Goal: Information Seeking & Learning: Learn about a topic

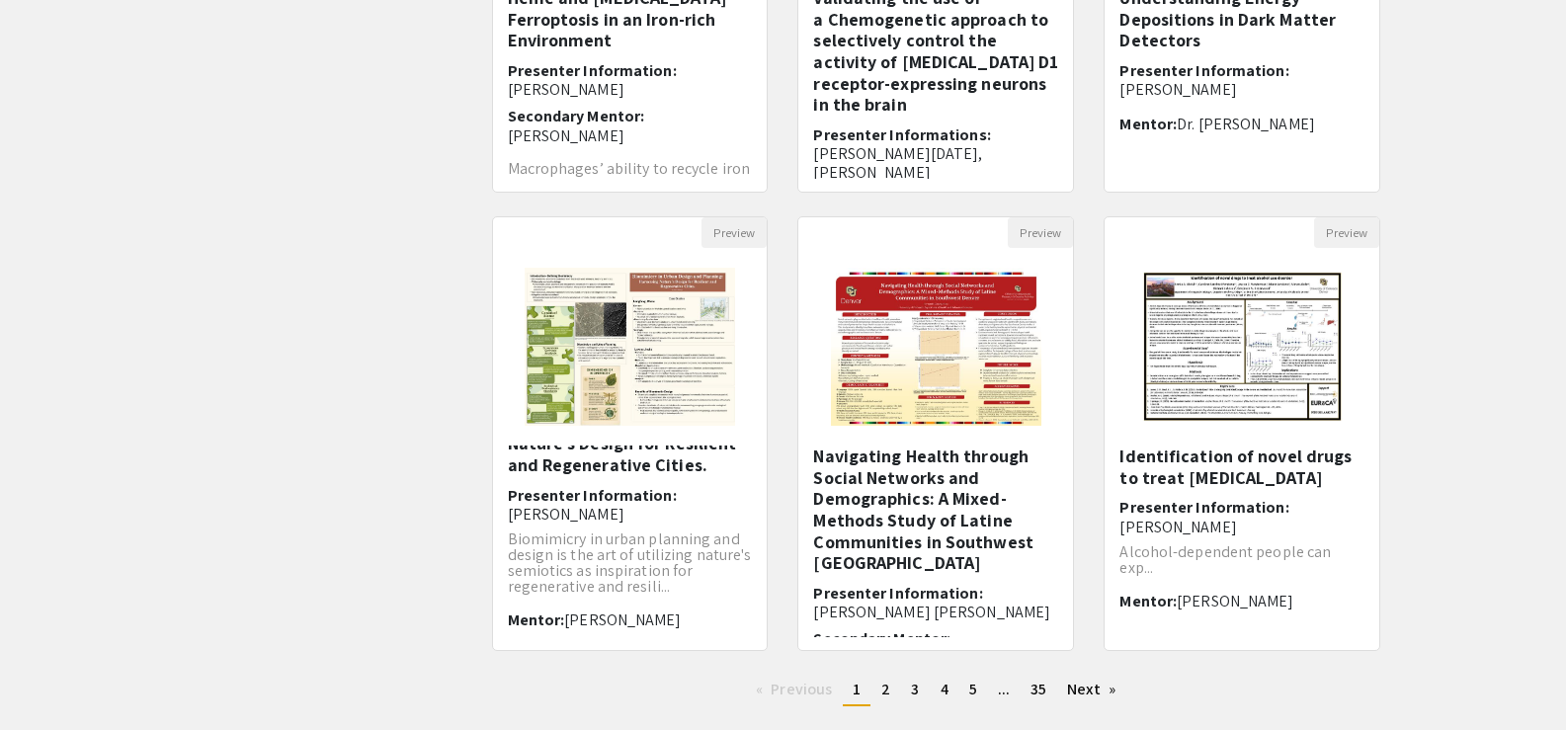
scroll to position [450, 0]
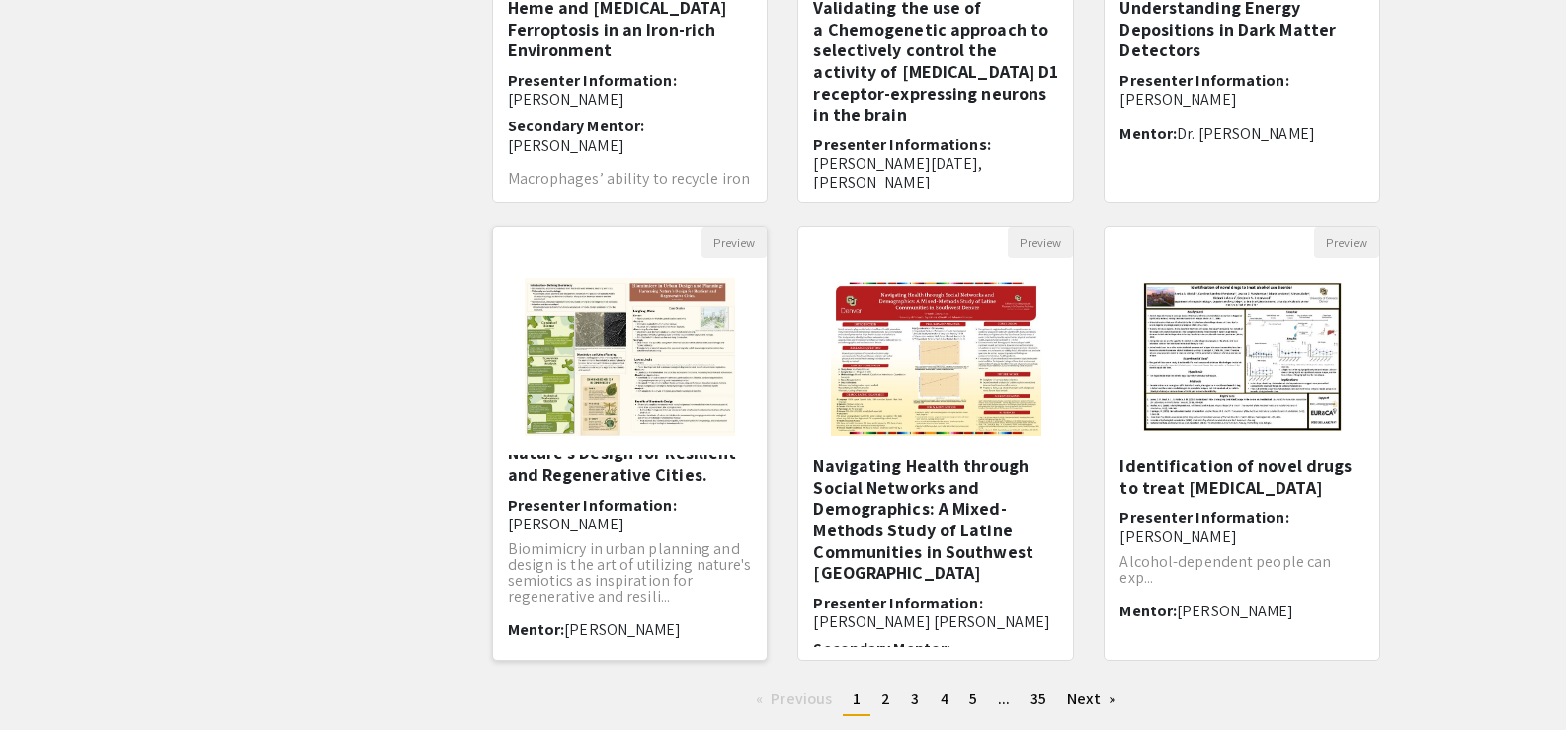
click at [564, 560] on p "Biomimicry in urban planning and design is the art of utilizing nature's semiot…" at bounding box center [630, 573] width 245 height 63
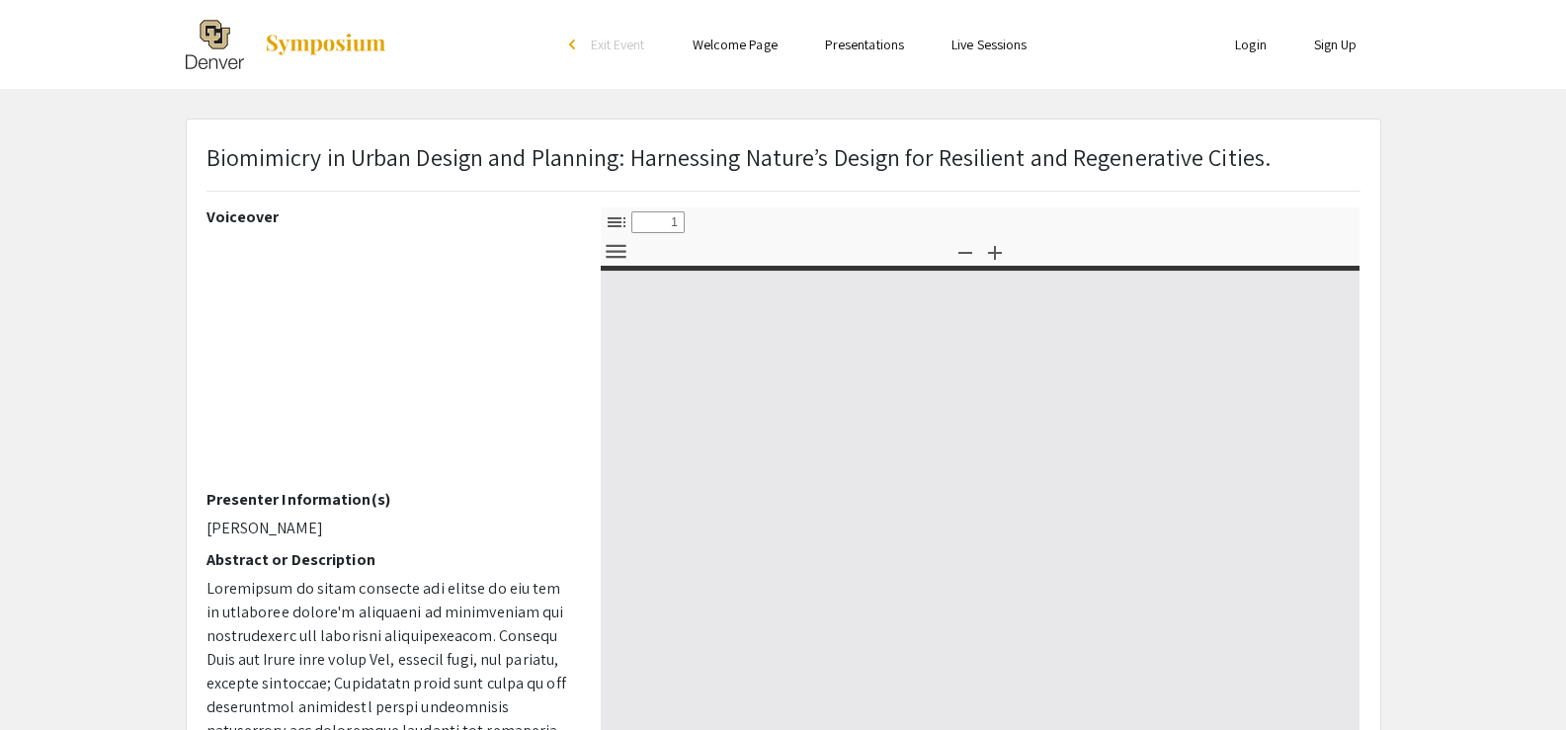
select select "custom"
type input "0"
select select "custom"
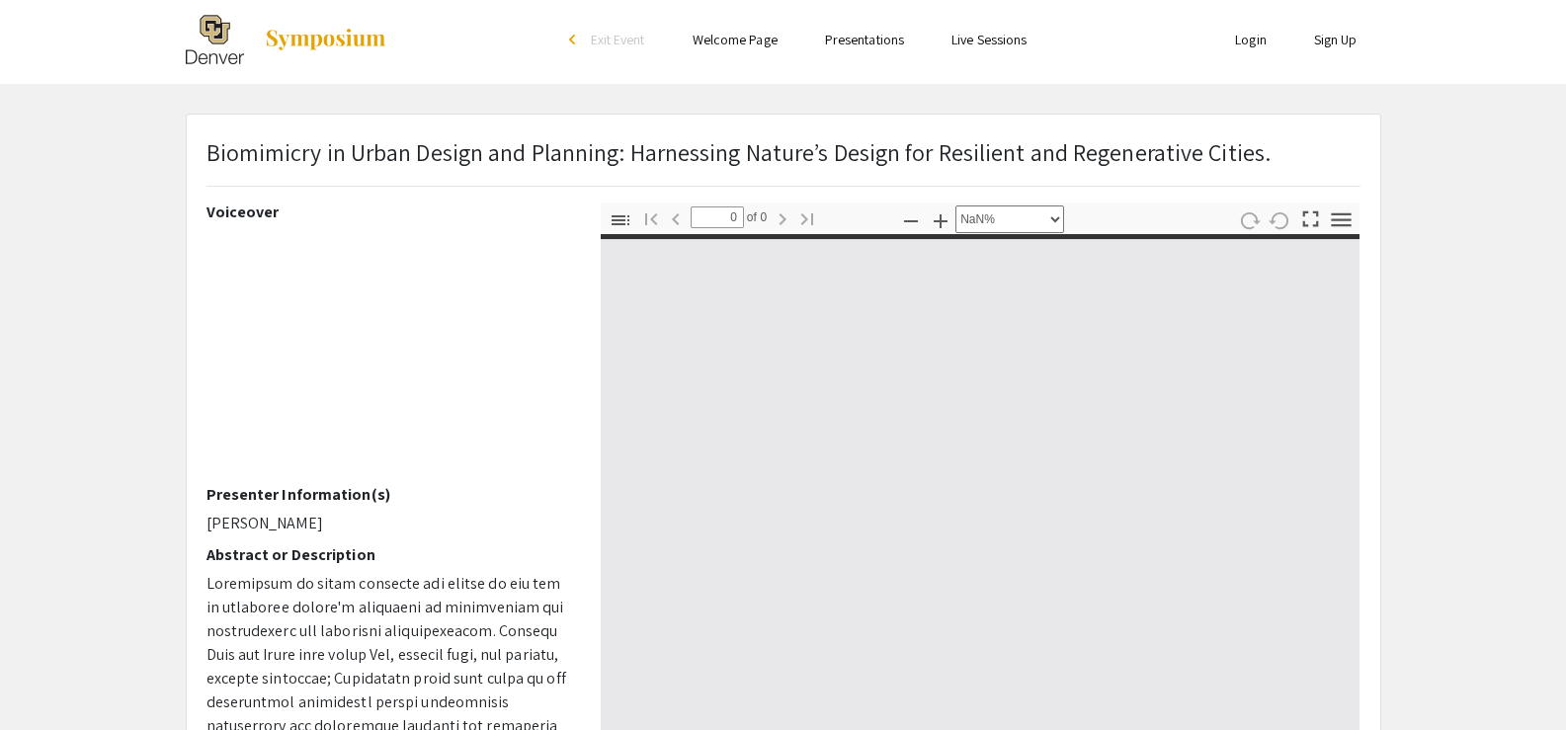
type input "1"
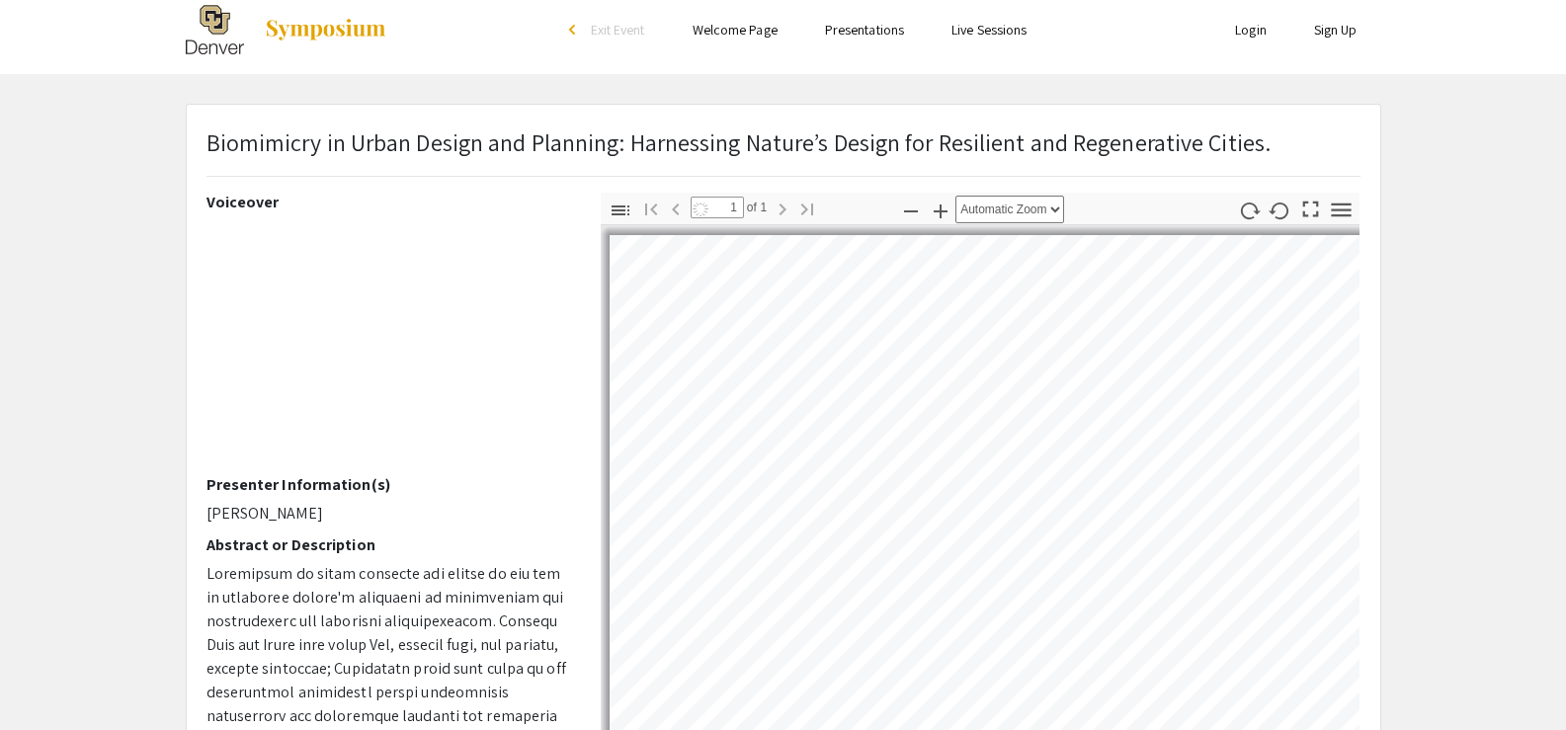
scroll to position [16, 0]
select select "auto"
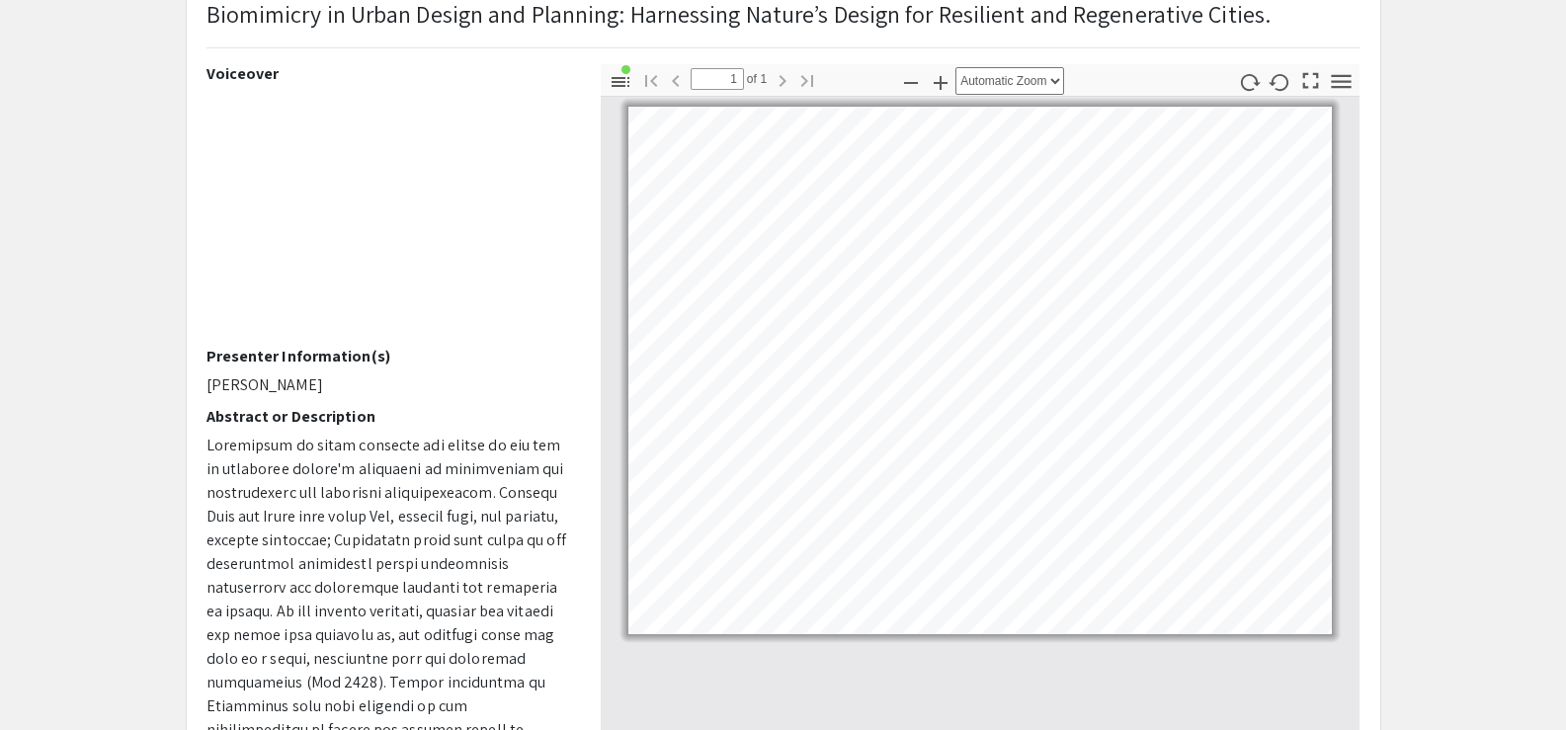
scroll to position [141, 0]
click at [455, 350] on h2 "Presenter Information(s)" at bounding box center [389, 358] width 365 height 19
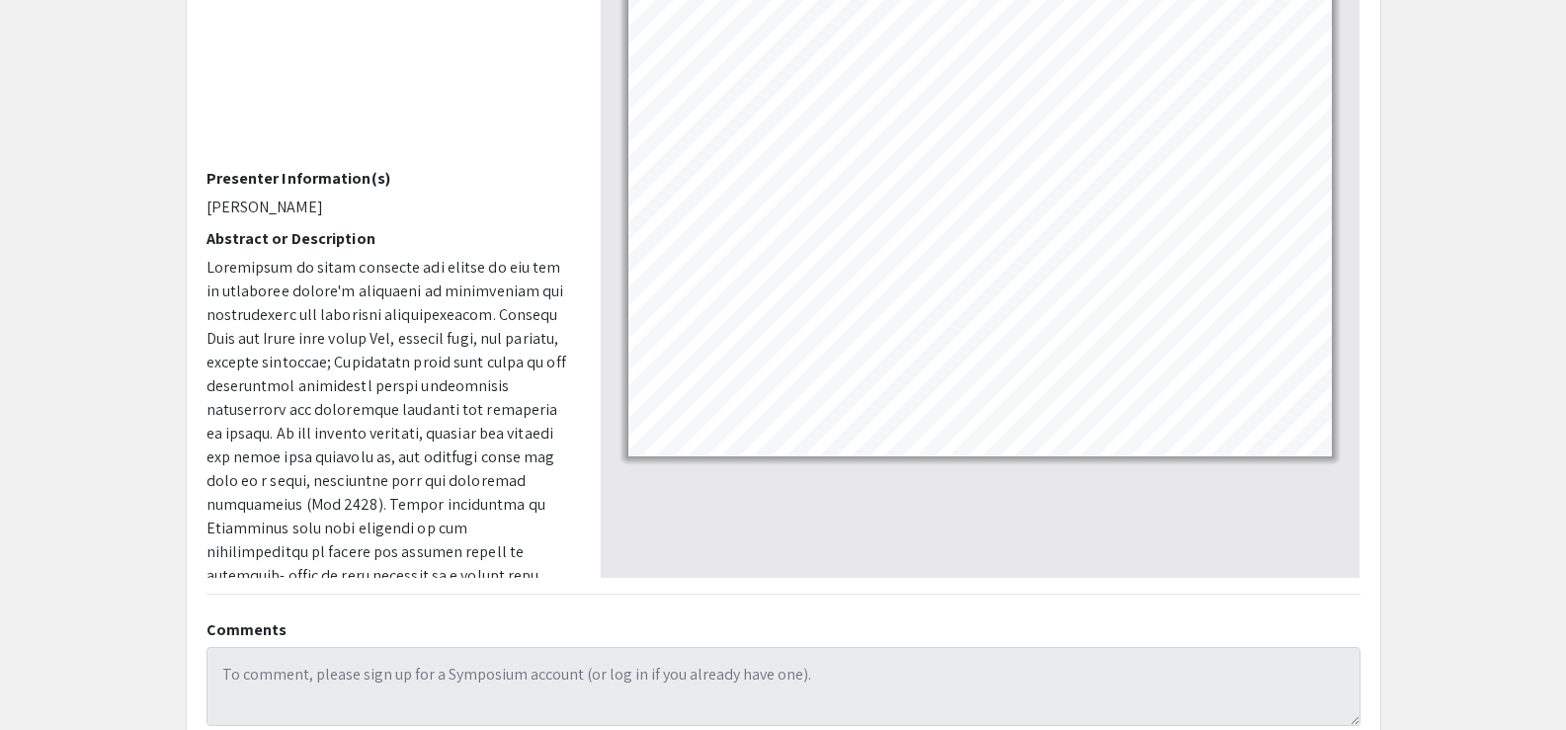
scroll to position [0, 0]
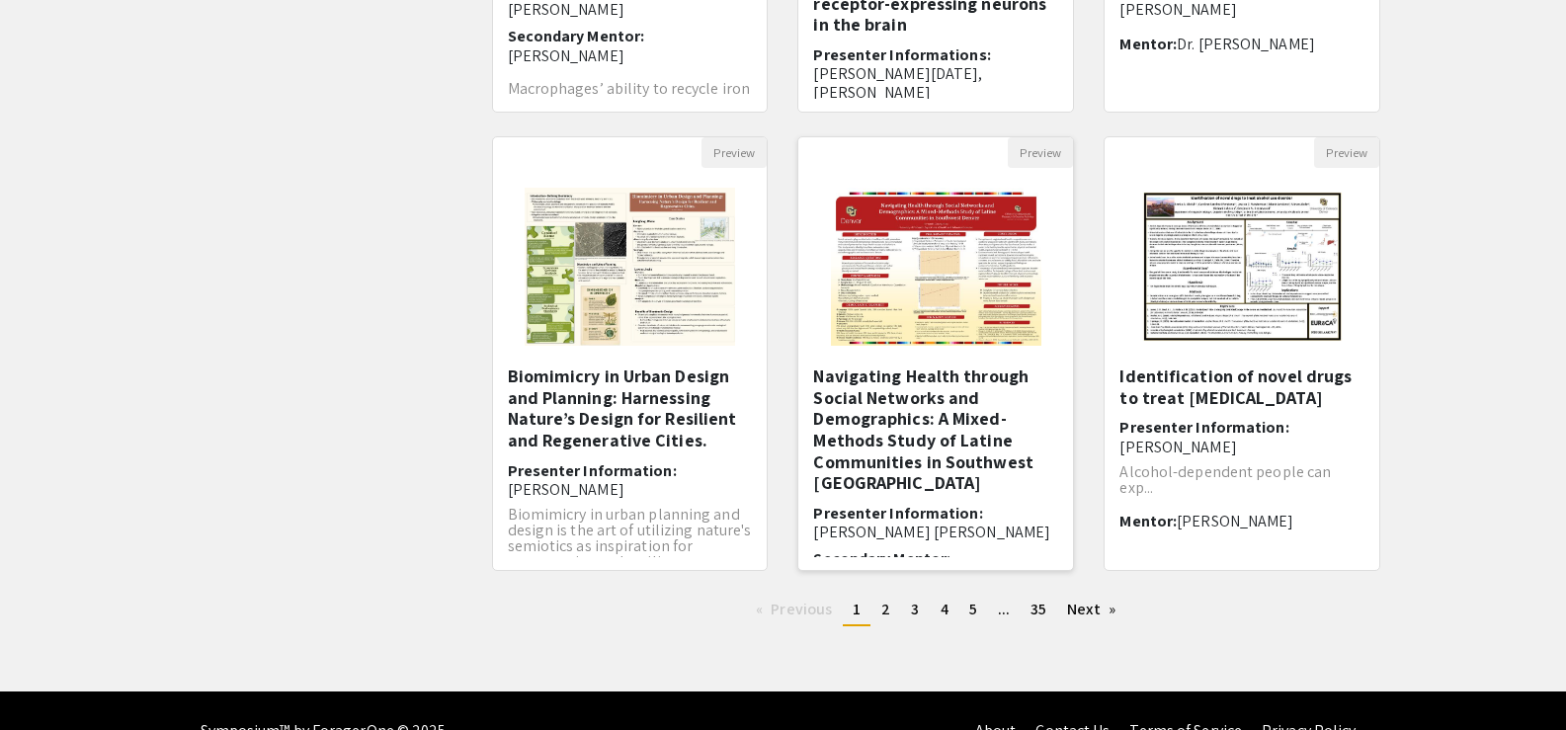
scroll to position [542, 0]
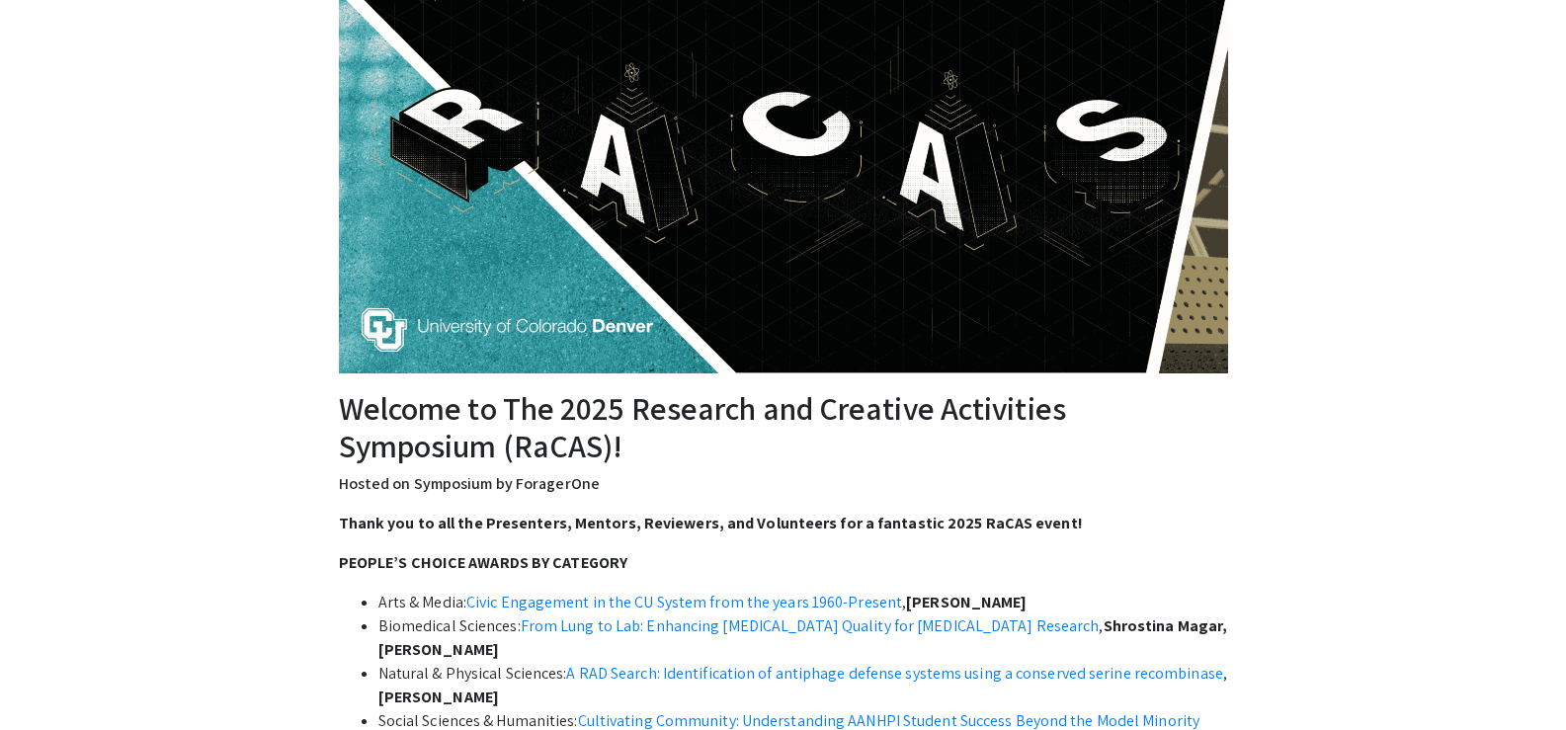
scroll to position [180, 0]
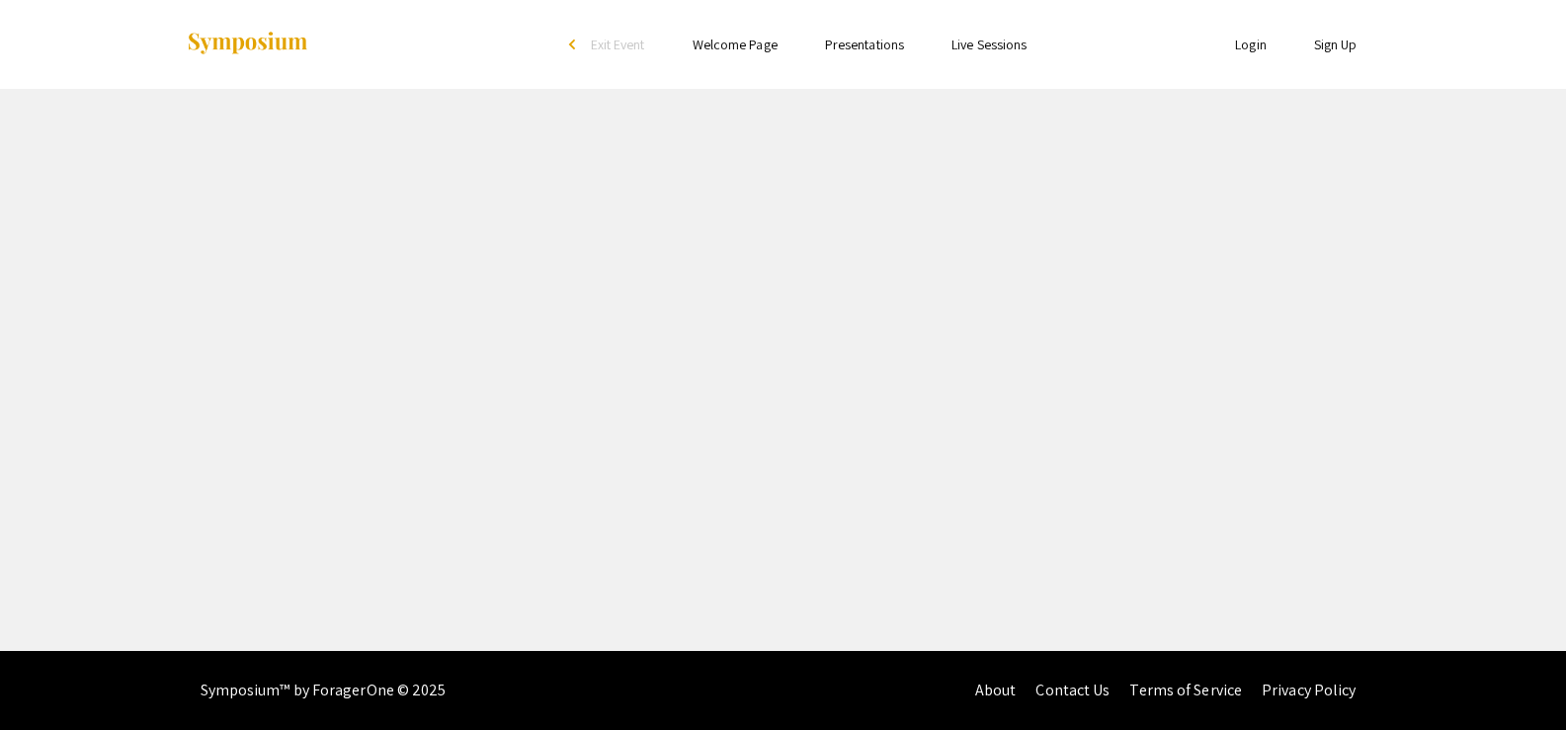
select select "custom"
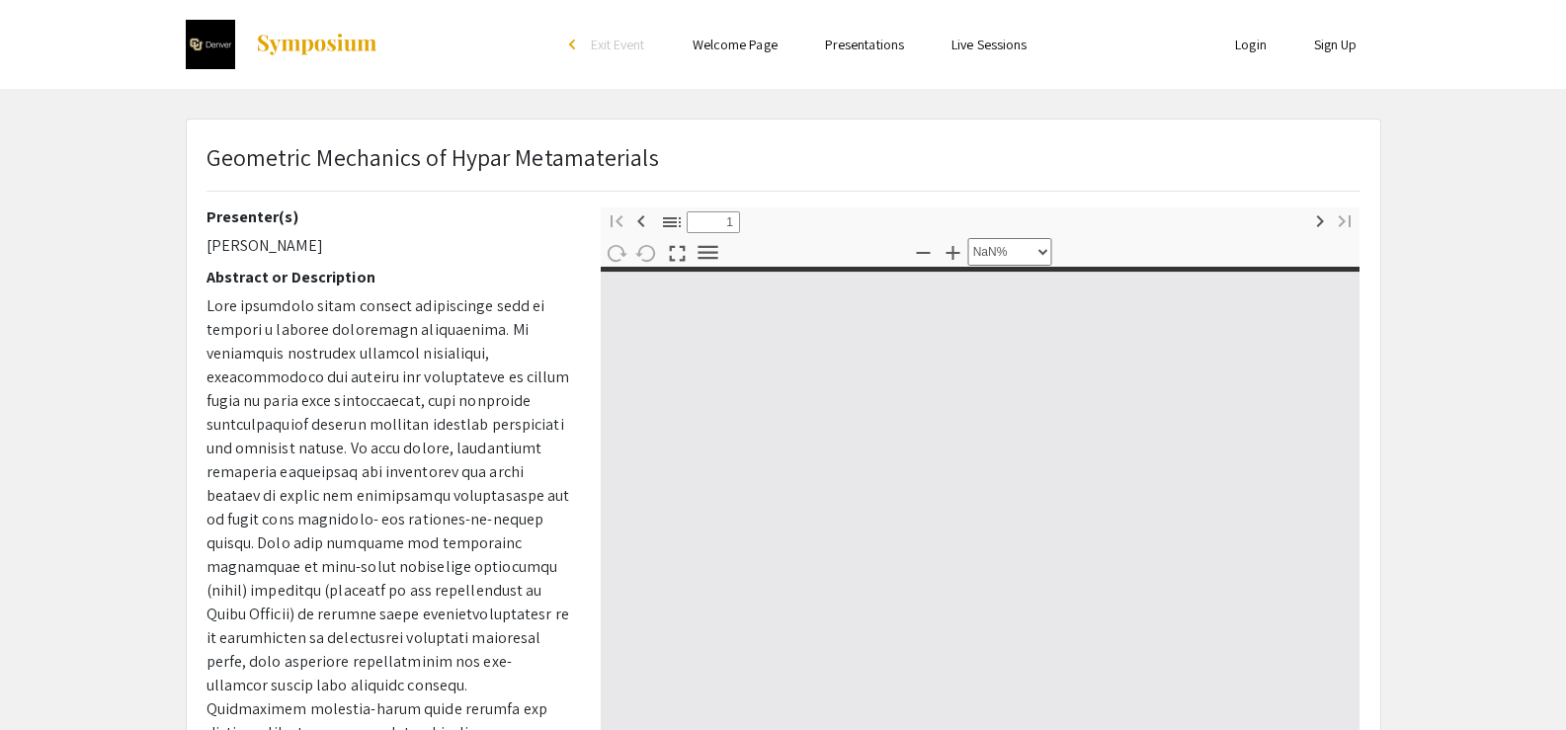
type input "0"
select select "custom"
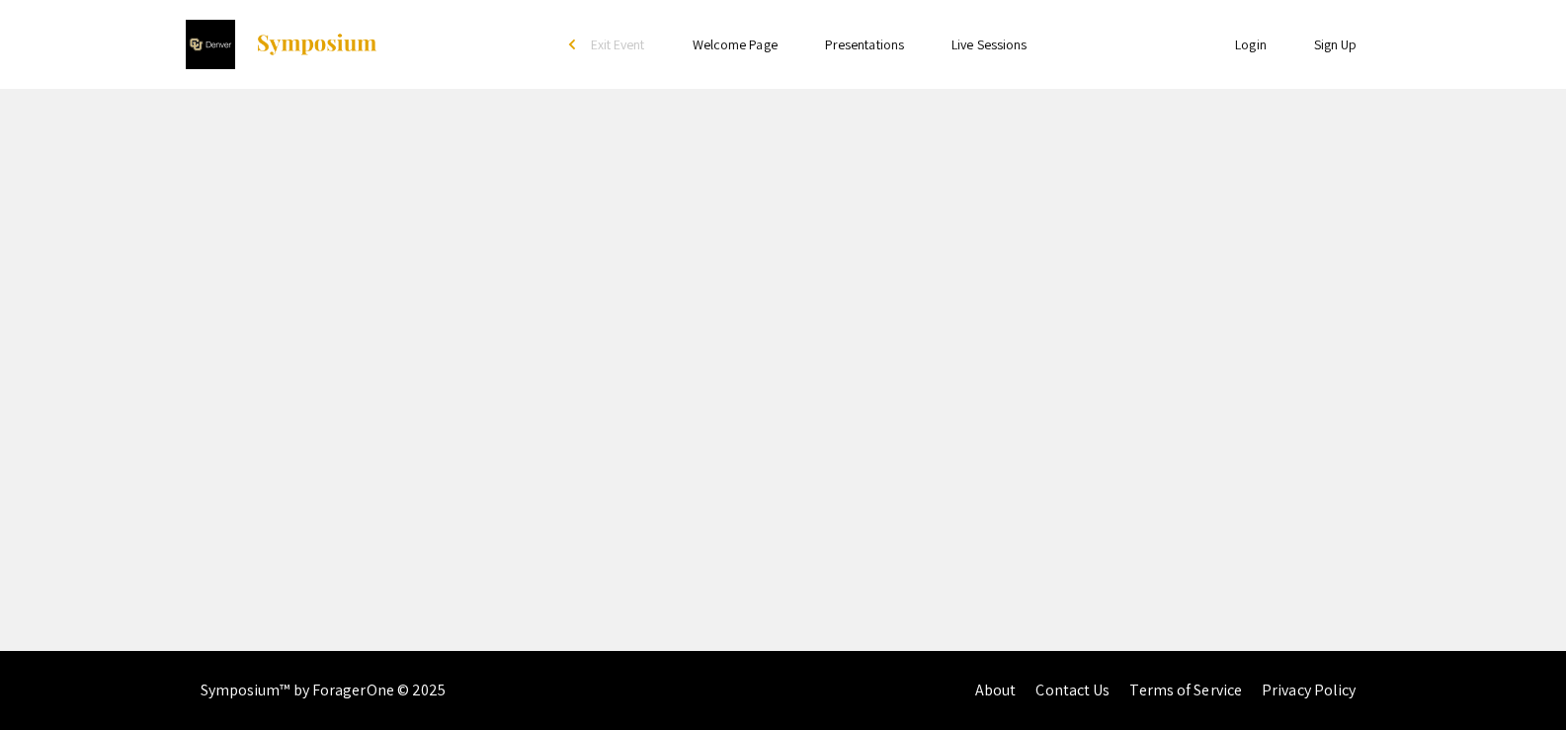
select select "custom"
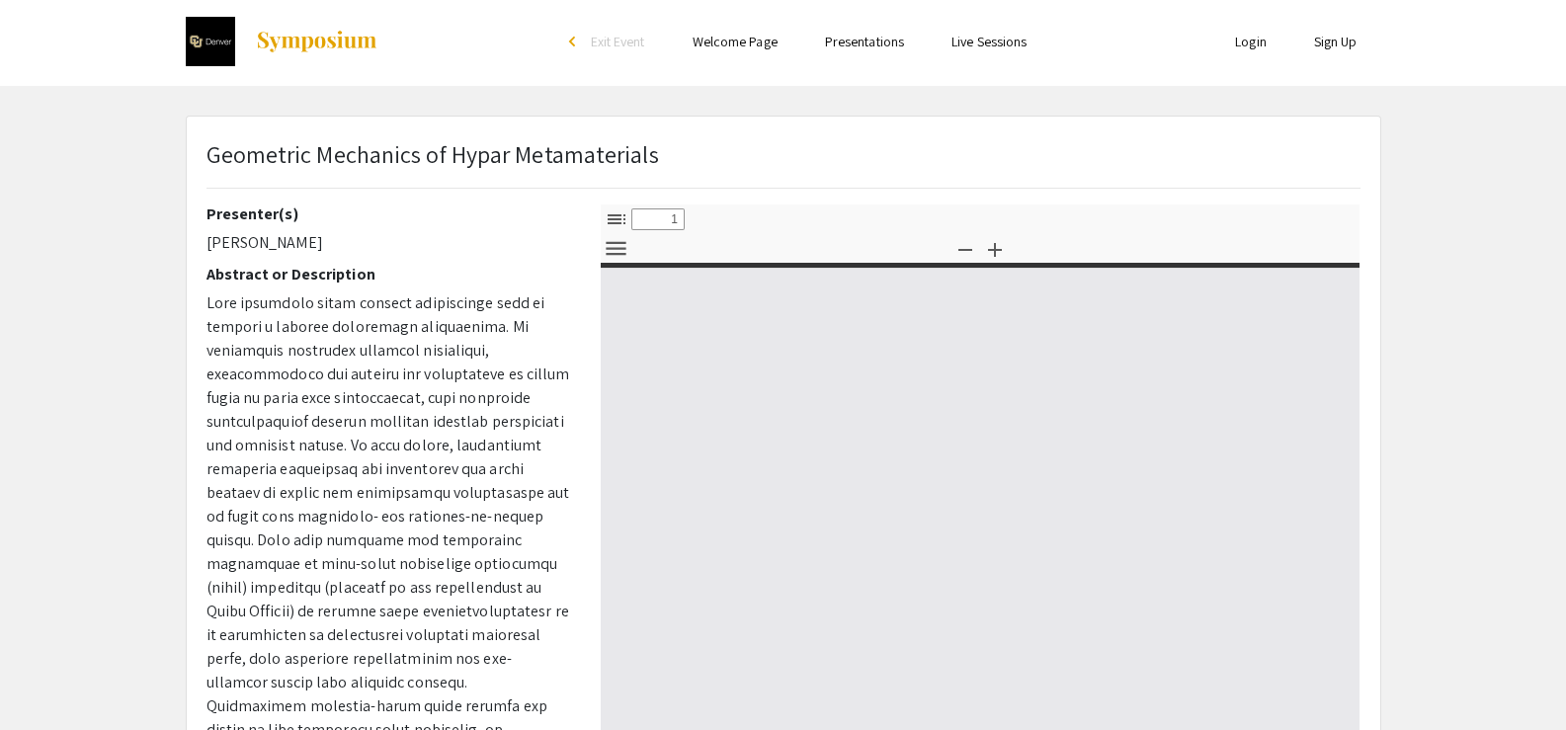
scroll to position [5, 0]
type input "0"
select select "custom"
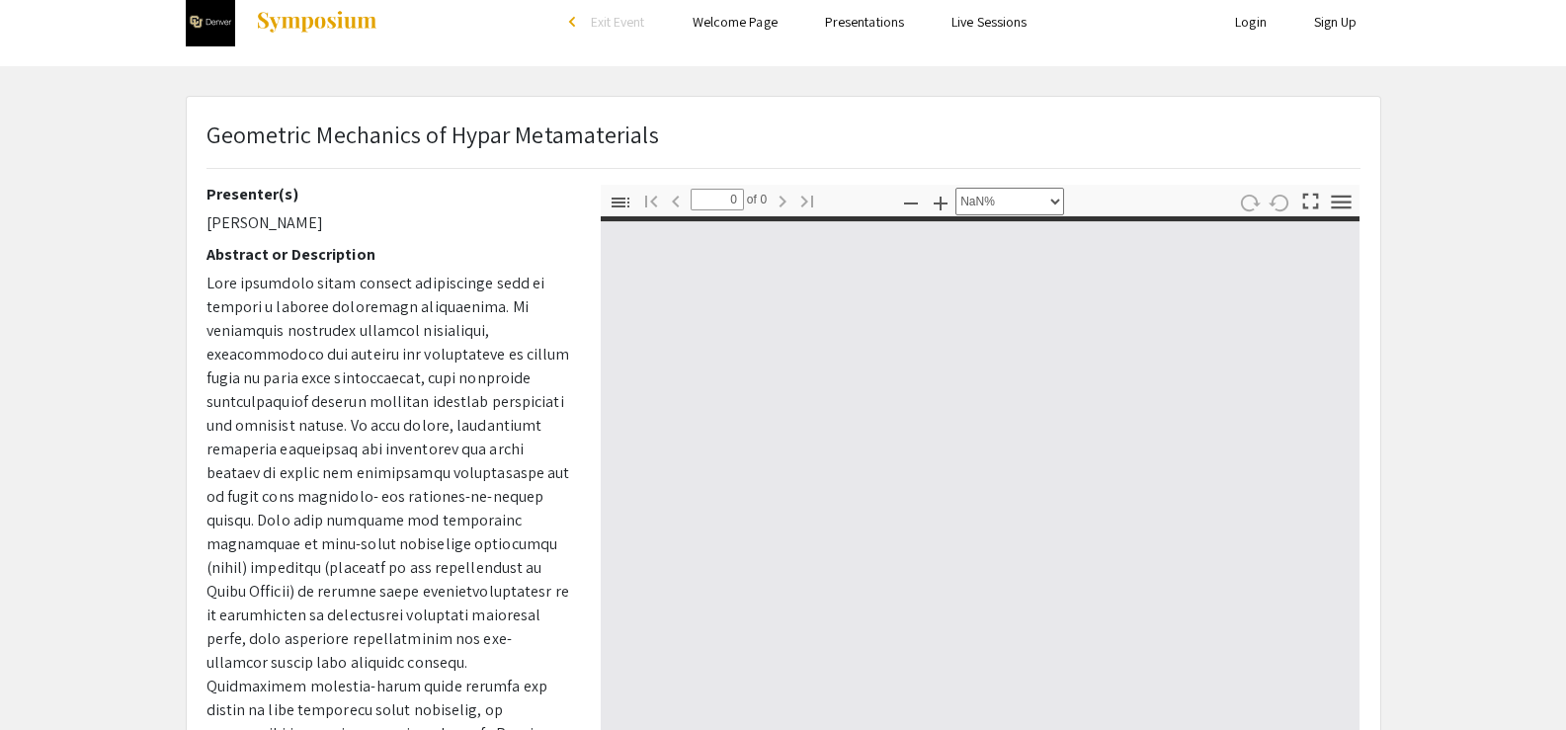
scroll to position [53, 0]
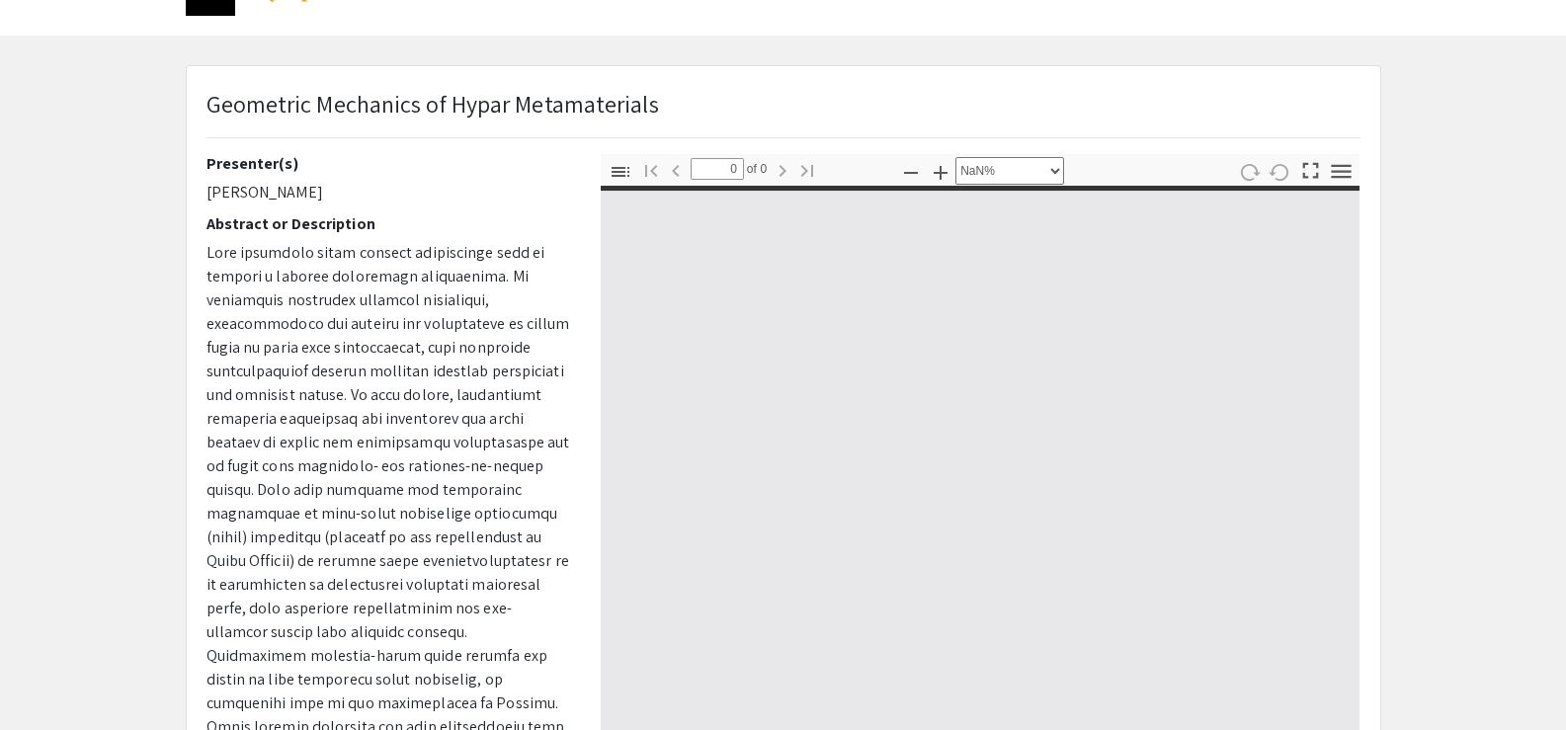
type input "1"
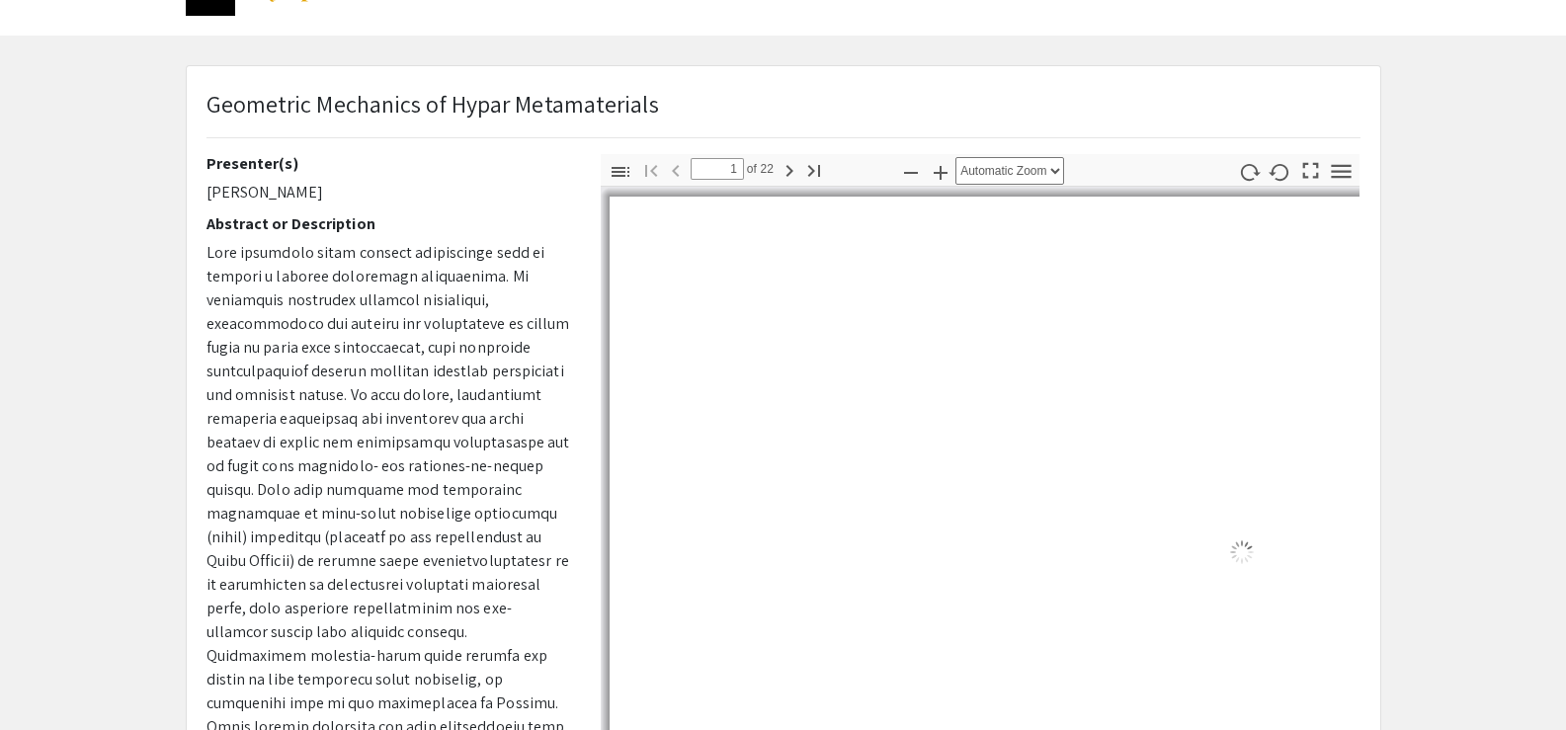
select select "auto"
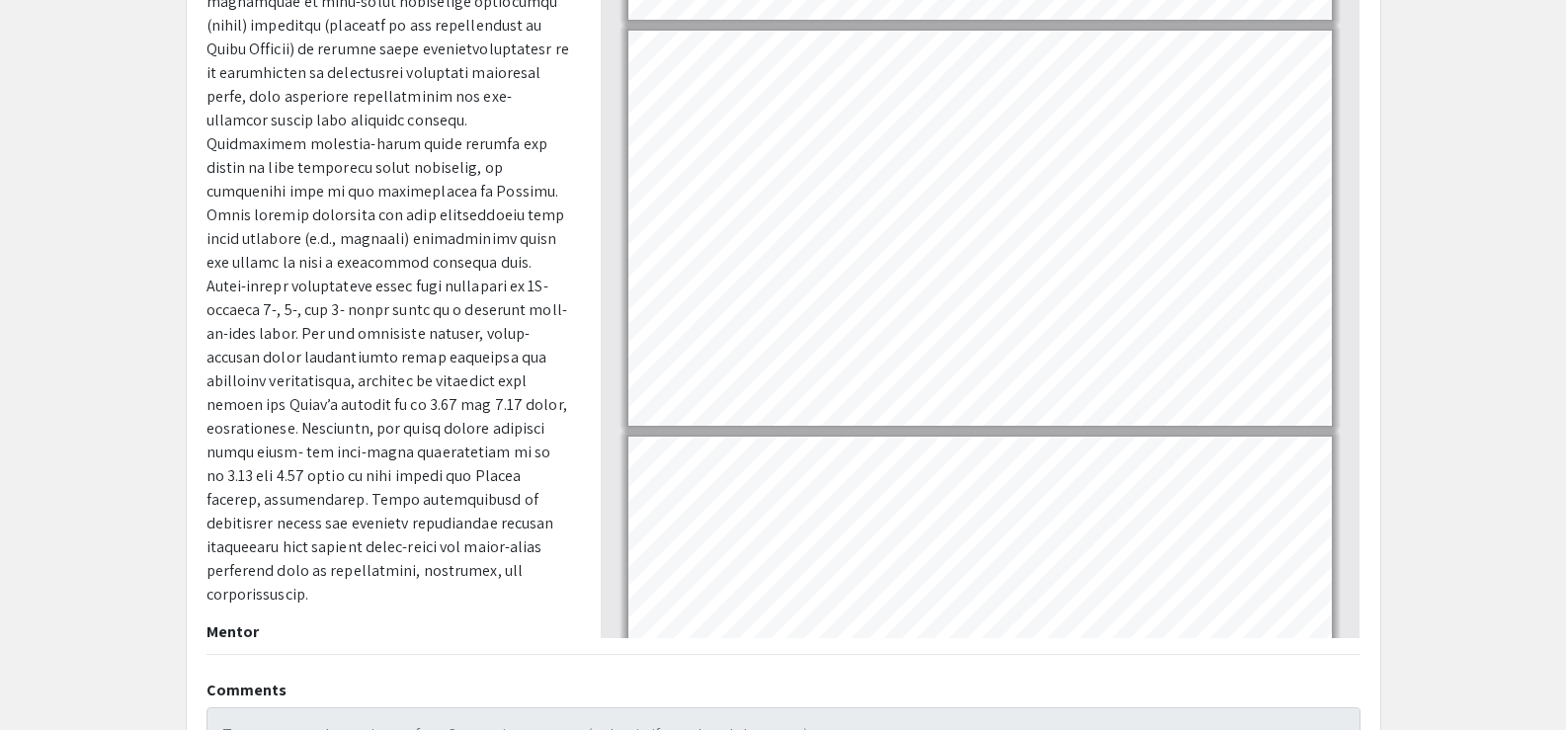
scroll to position [263, 0]
click at [245, 239] on p at bounding box center [389, 165] width 365 height 877
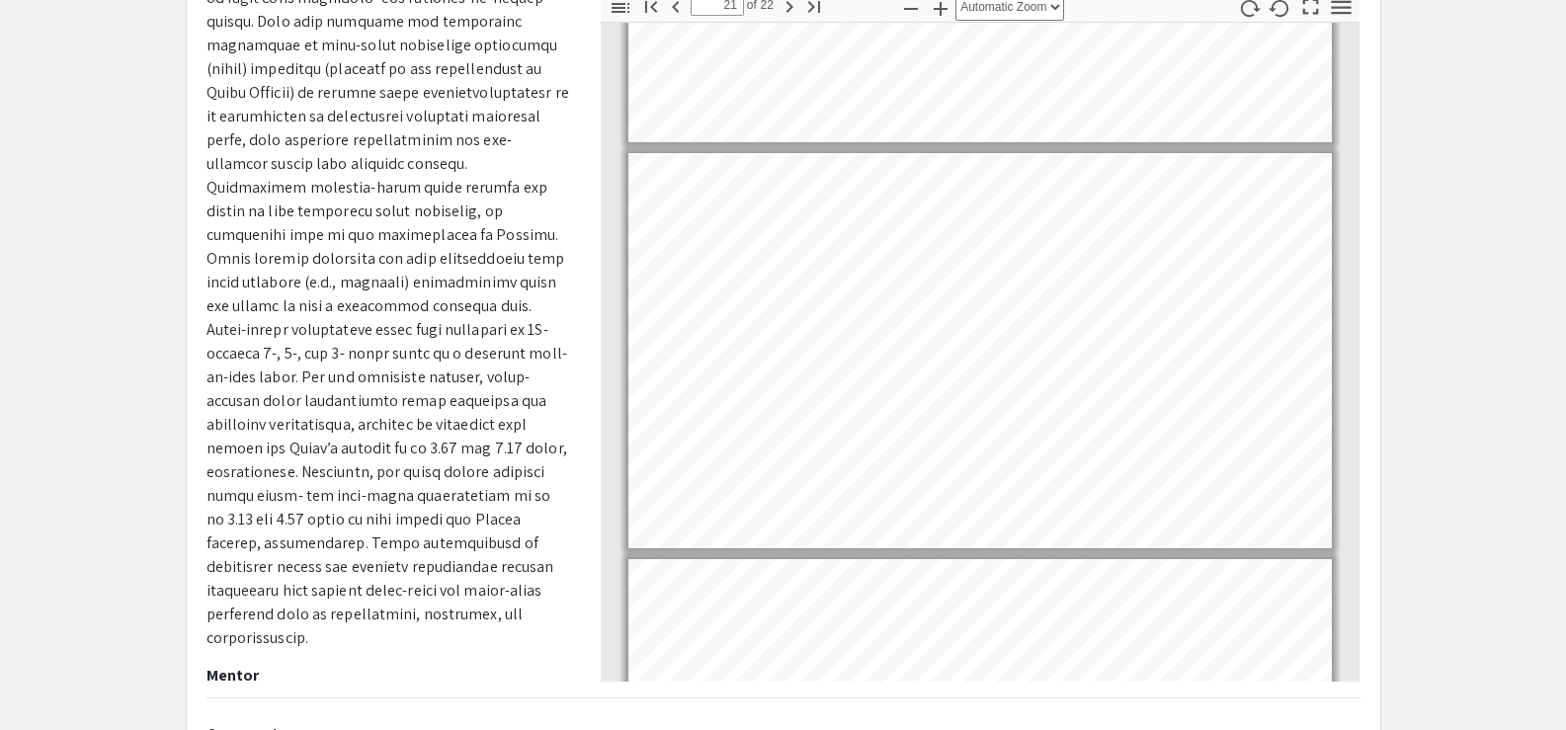
scroll to position [8003, 0]
type input "20"
select select "custom"
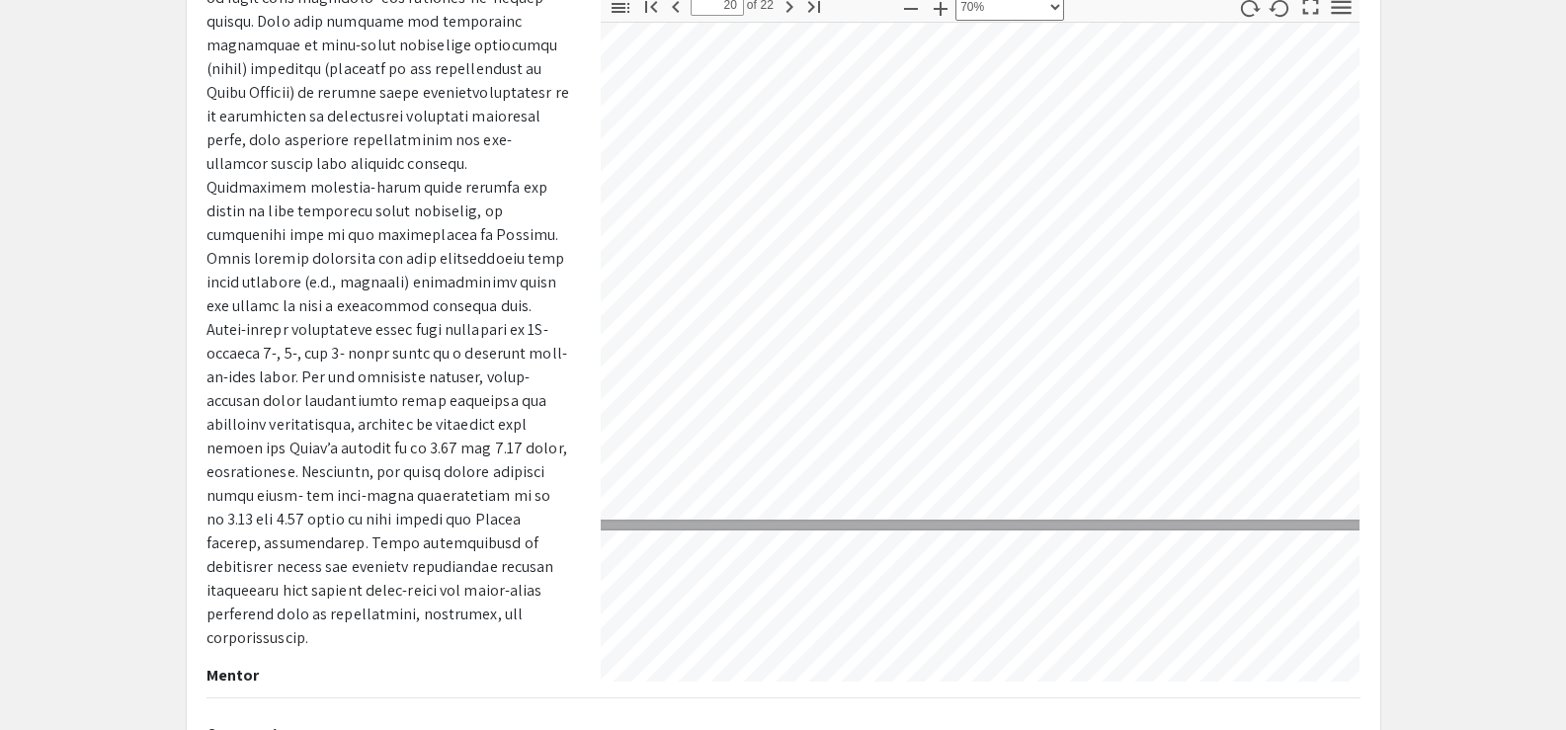
type input "21"
select select "custom"
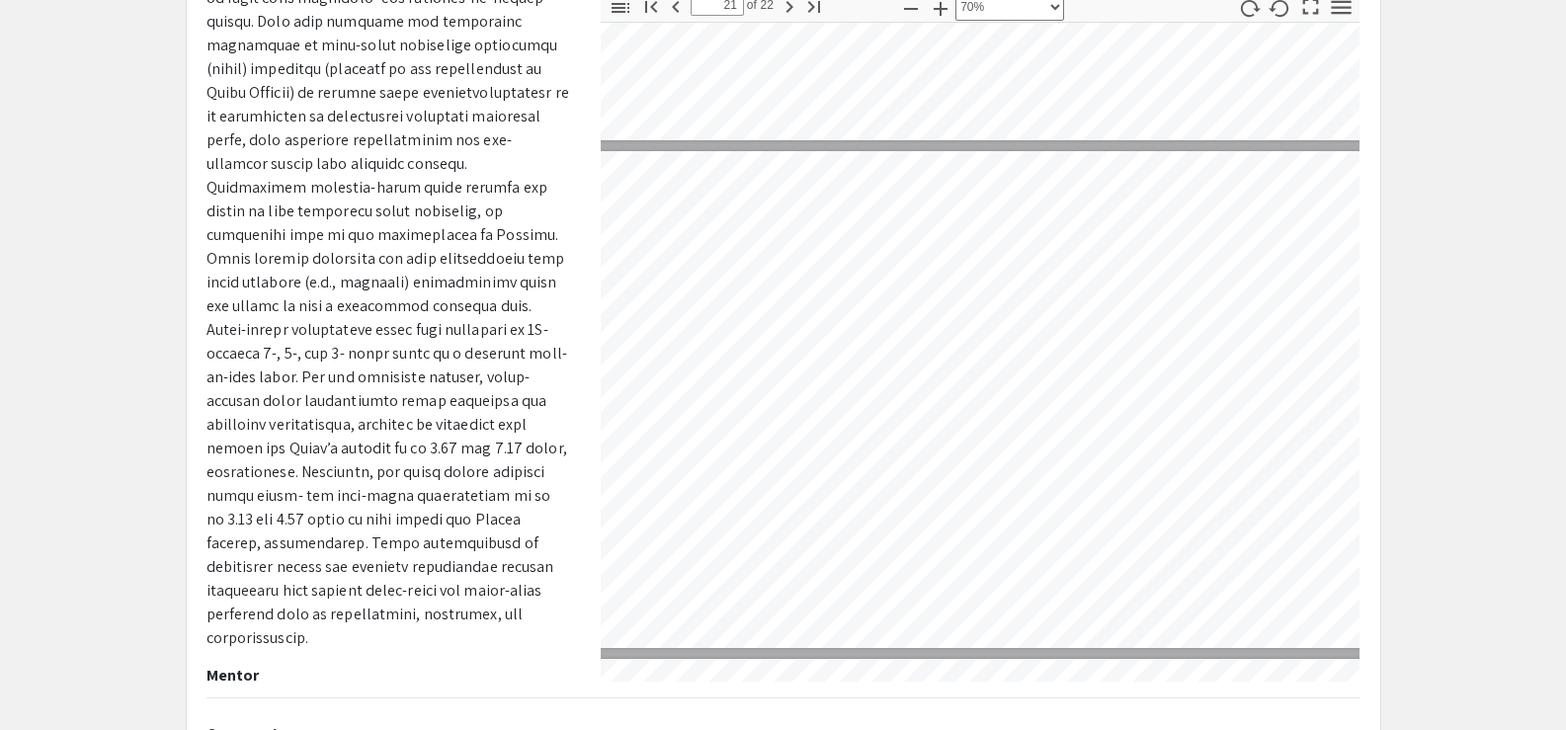
scroll to position [10041, 9]
type input "20"
select select "1"
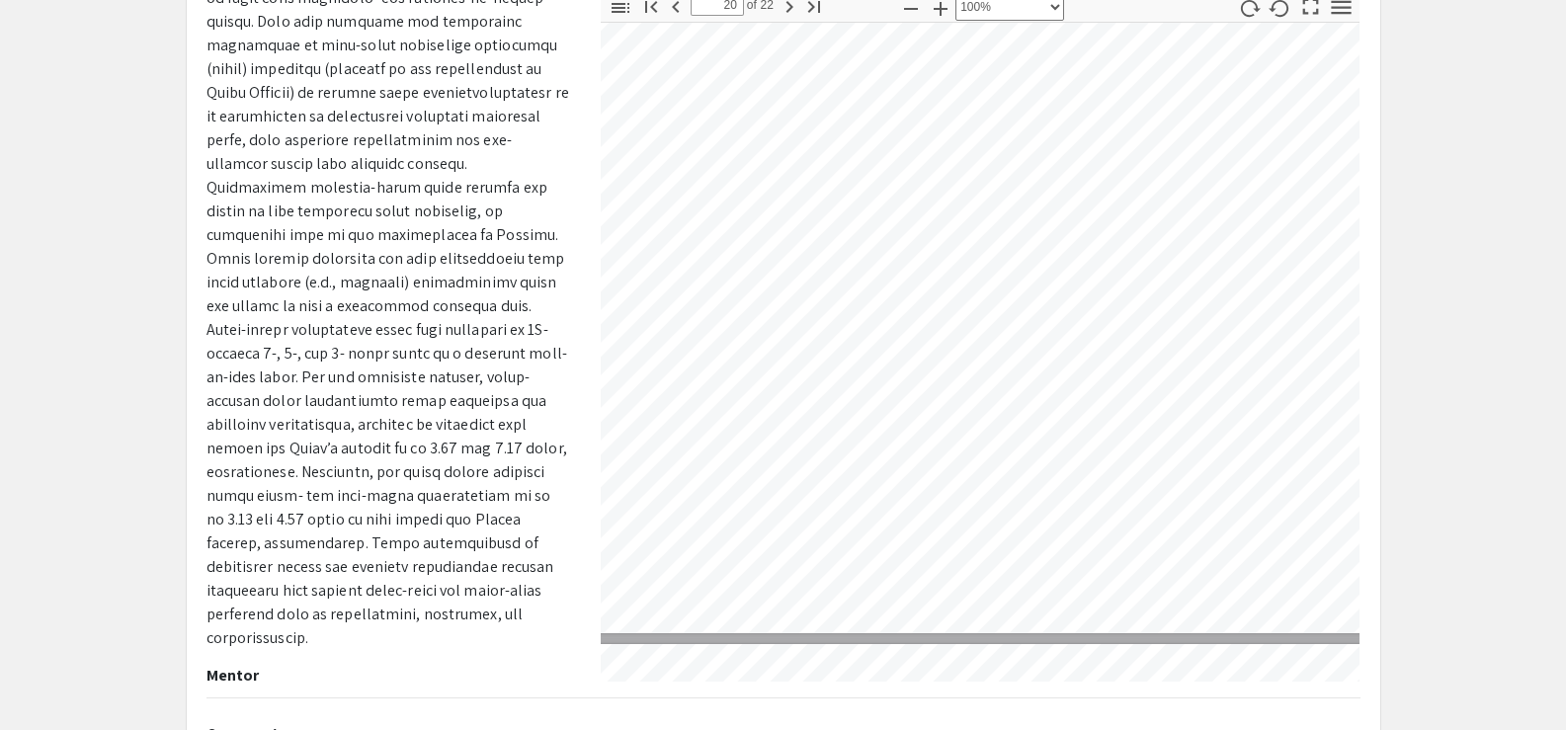
type input "21"
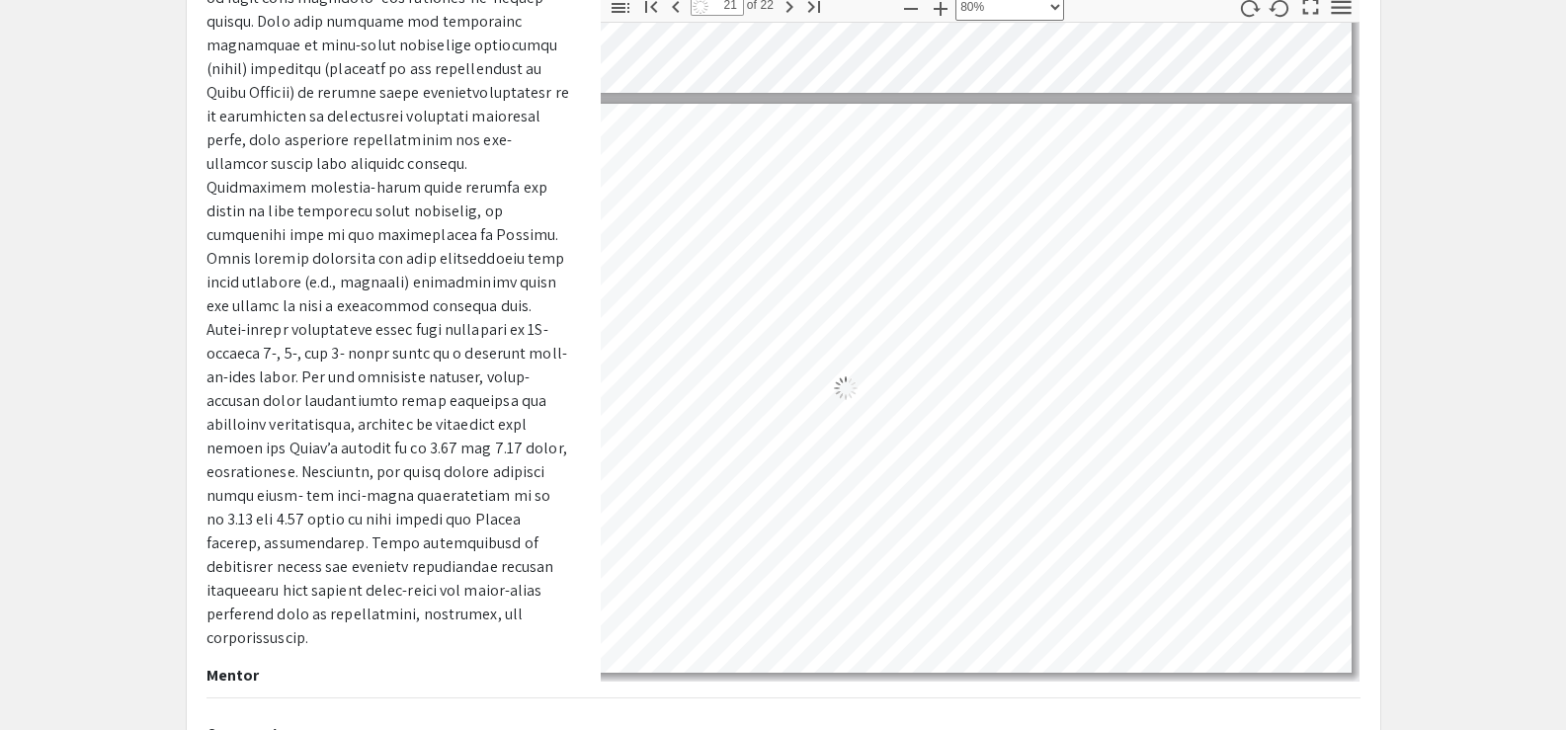
scroll to position [11603, 247]
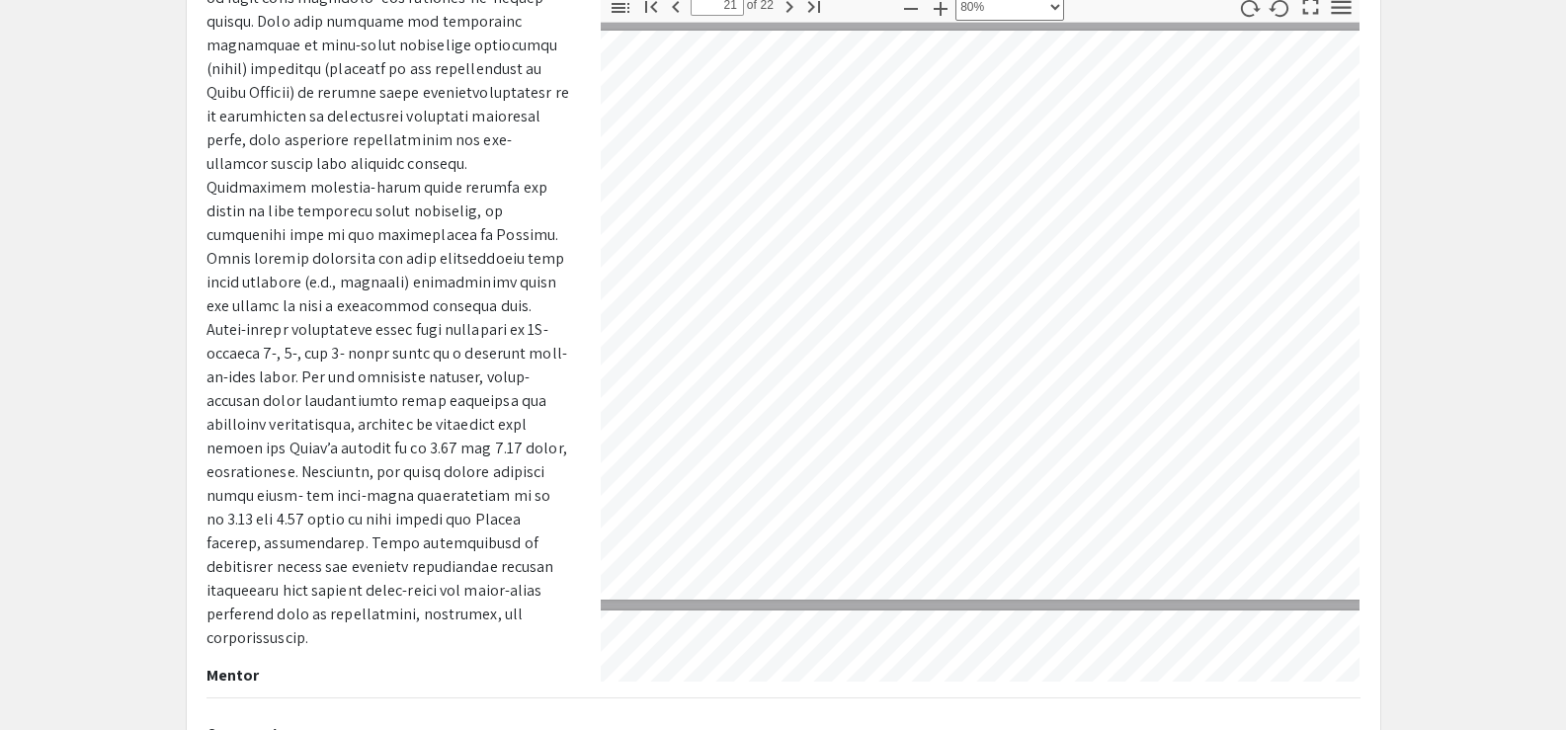
select select "custom"
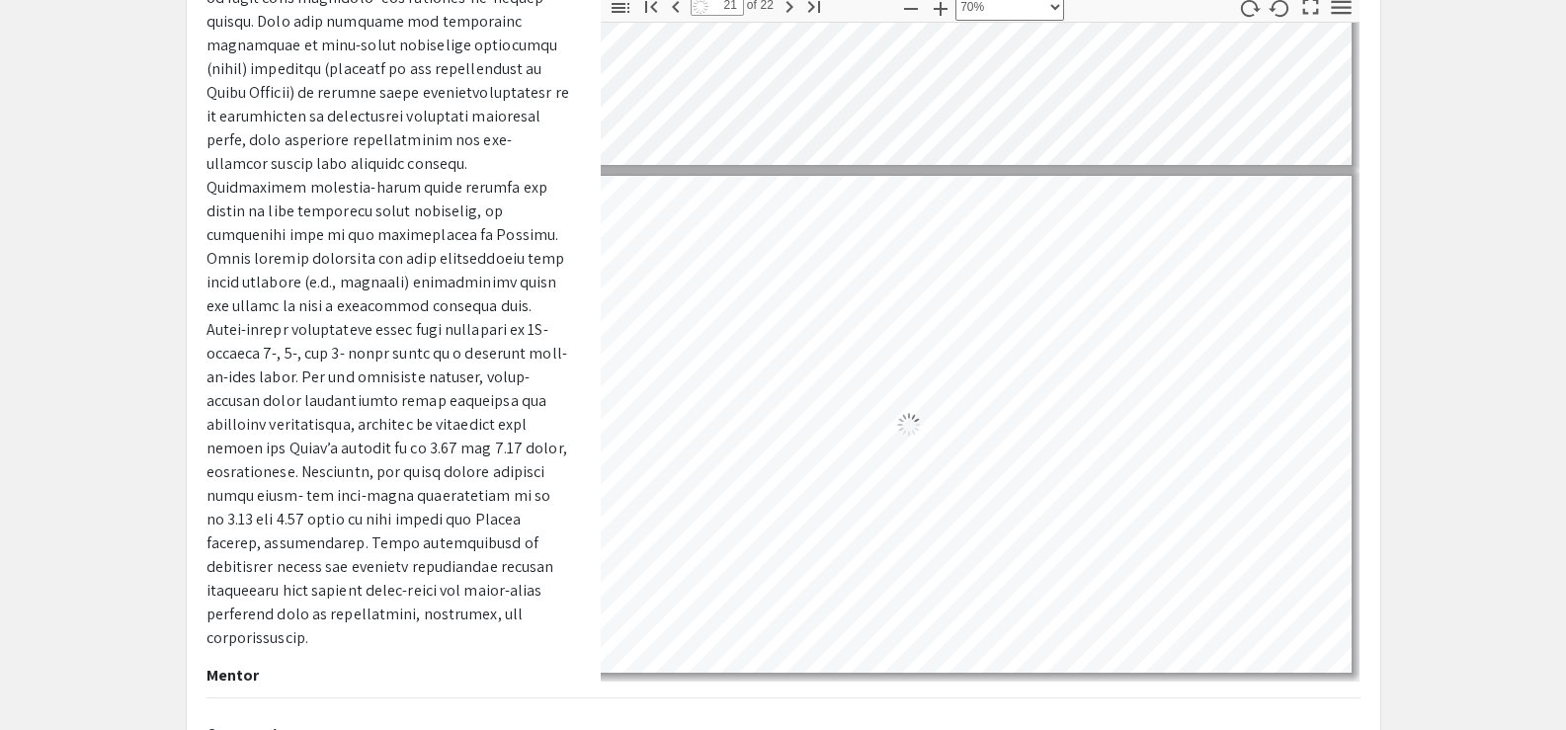
scroll to position [10119, 115]
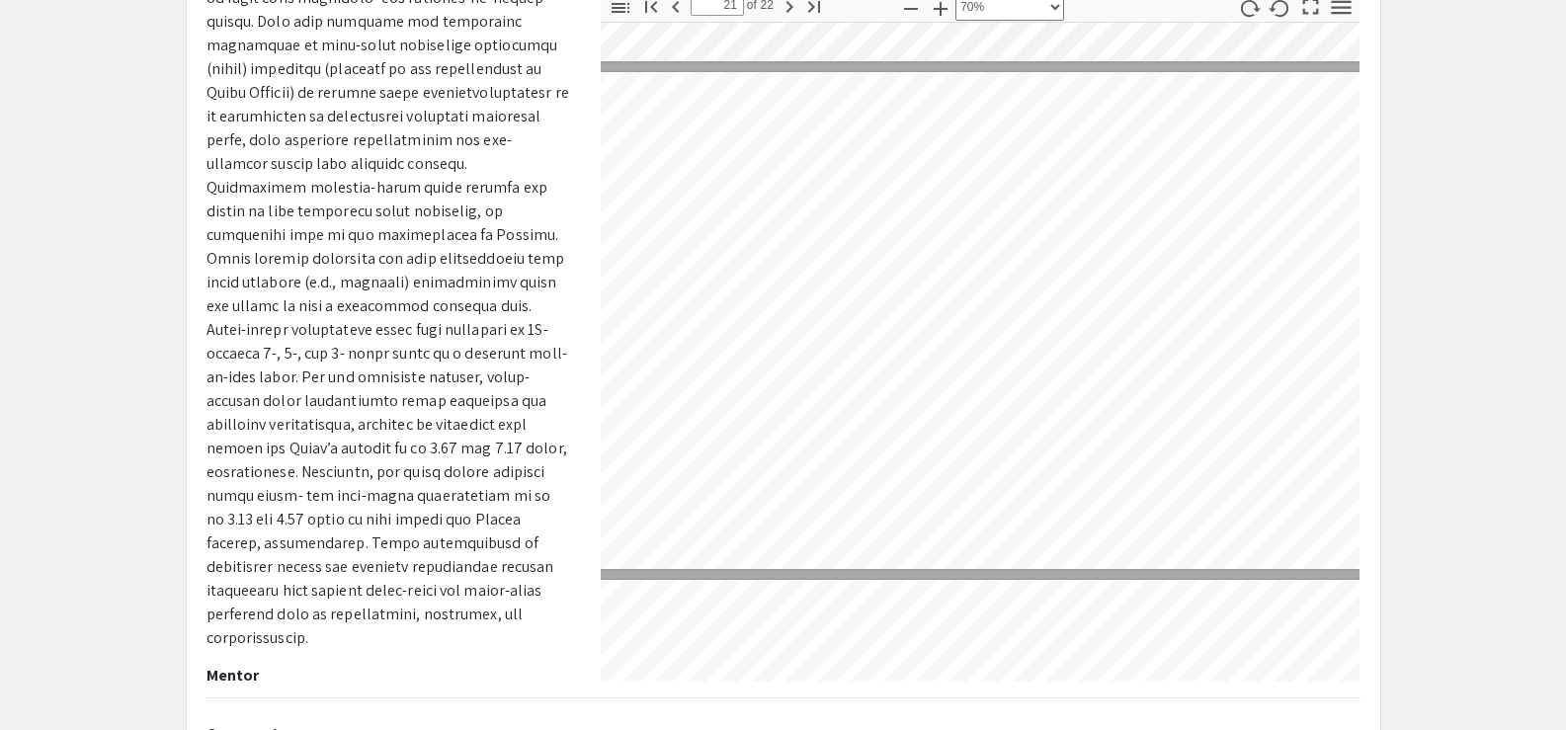
type input "20"
select select "0.5"
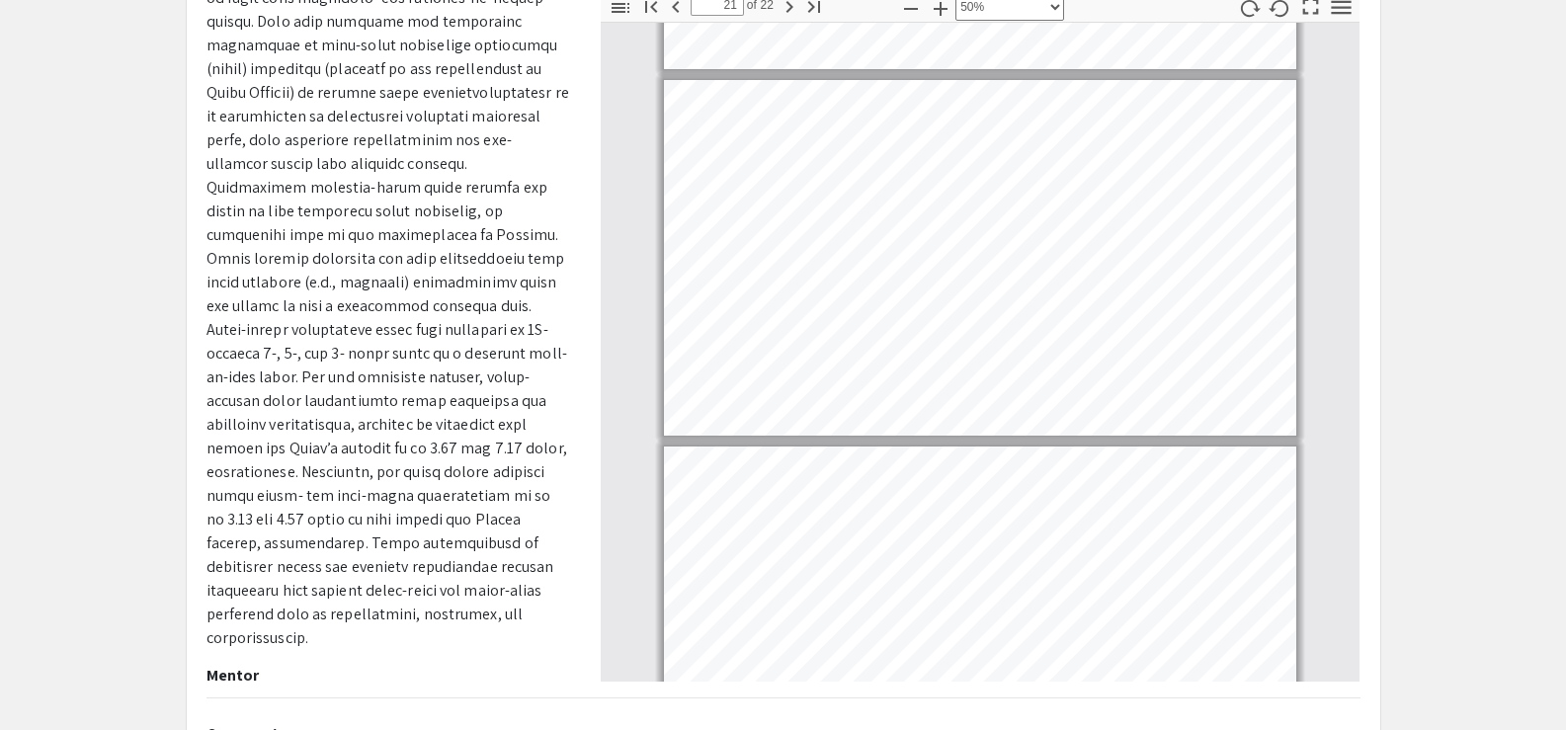
scroll to position [7157, 0]
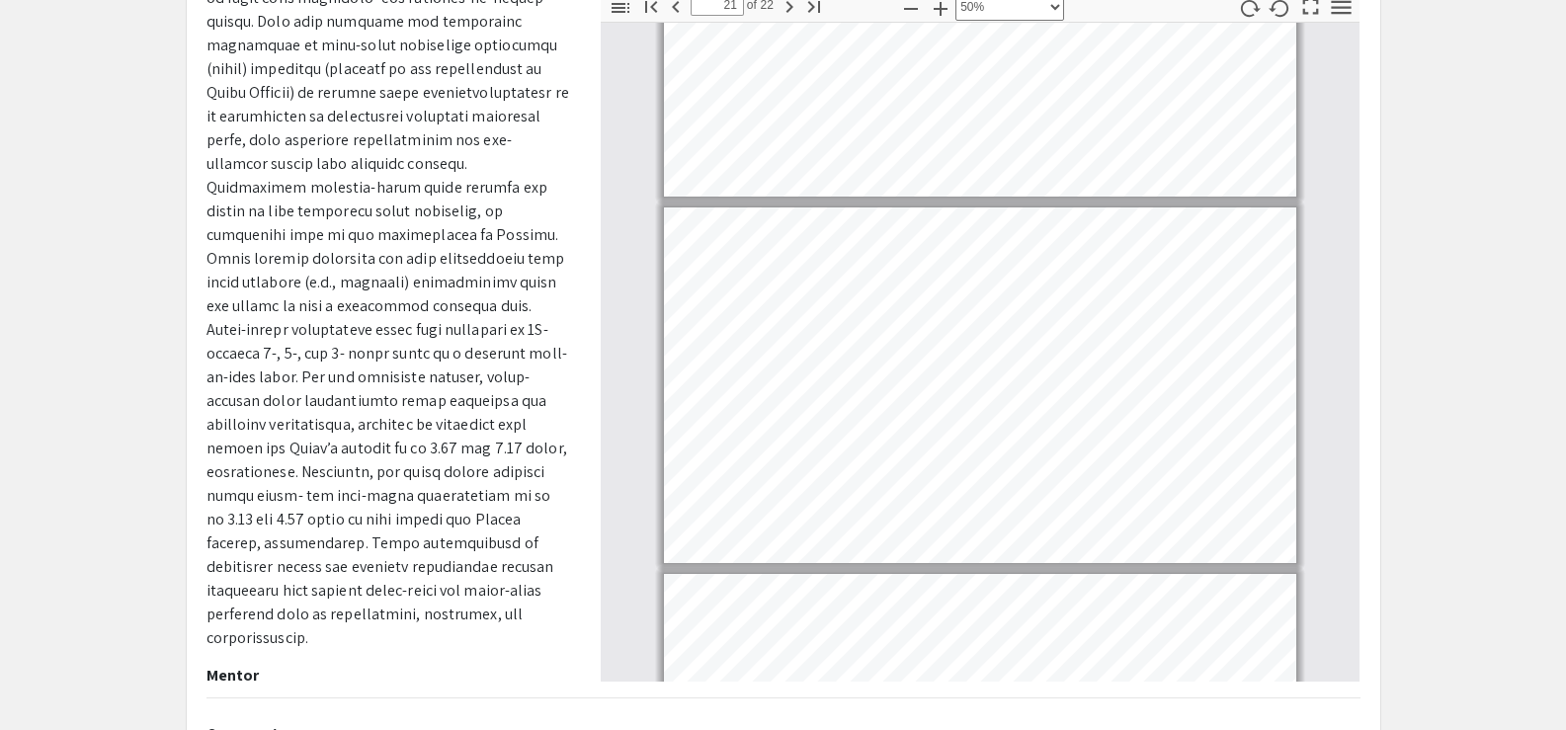
type input "20"
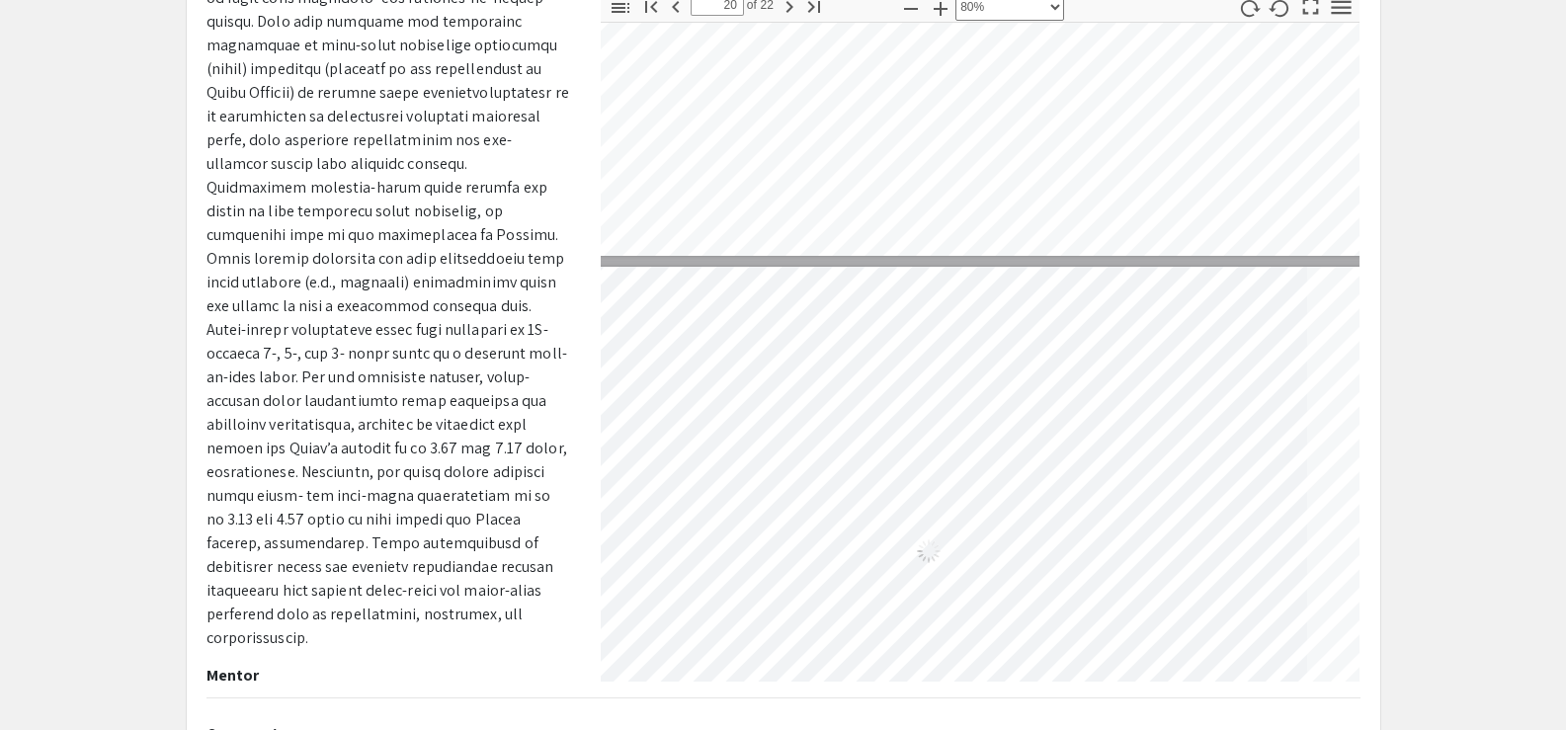
select select "custom"
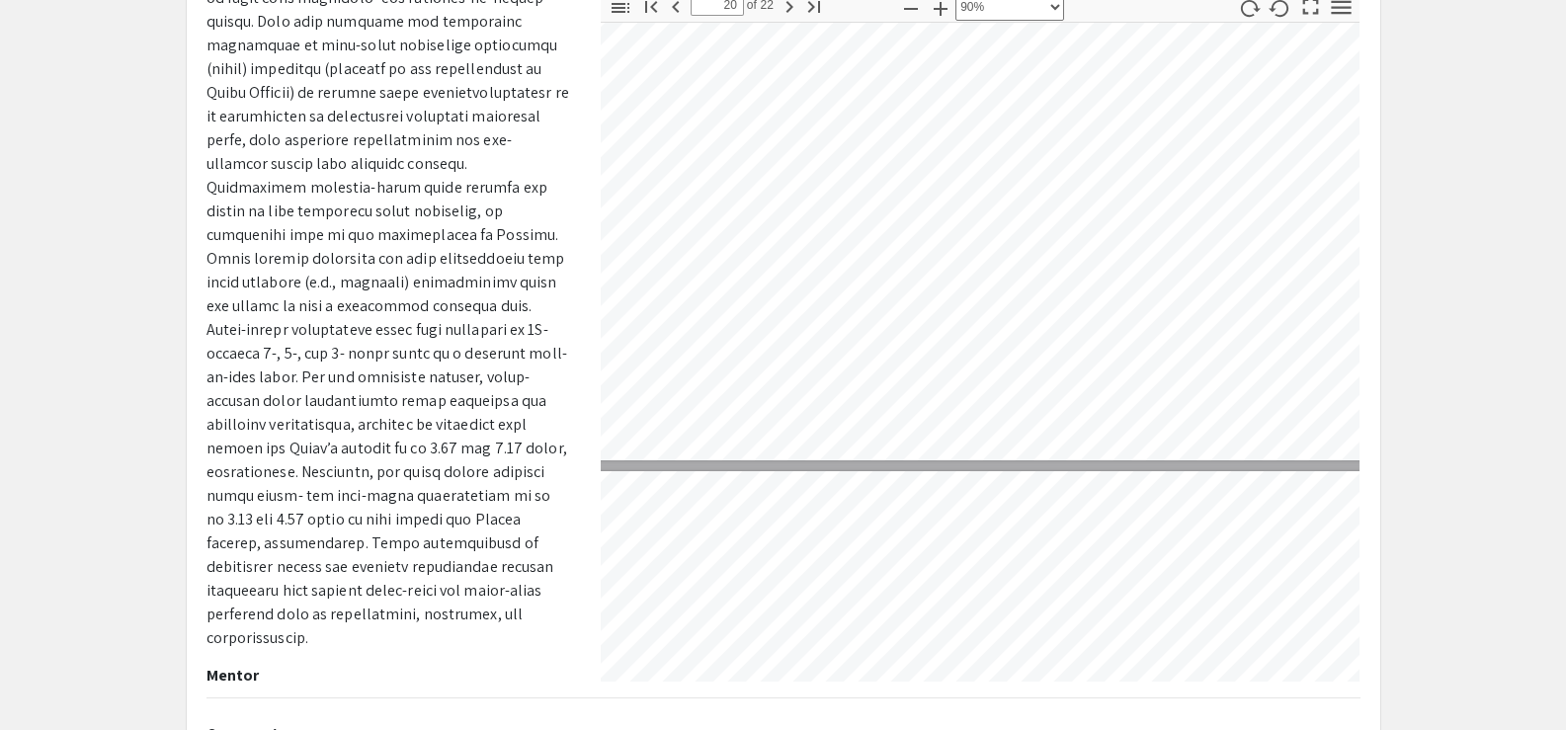
type input "21"
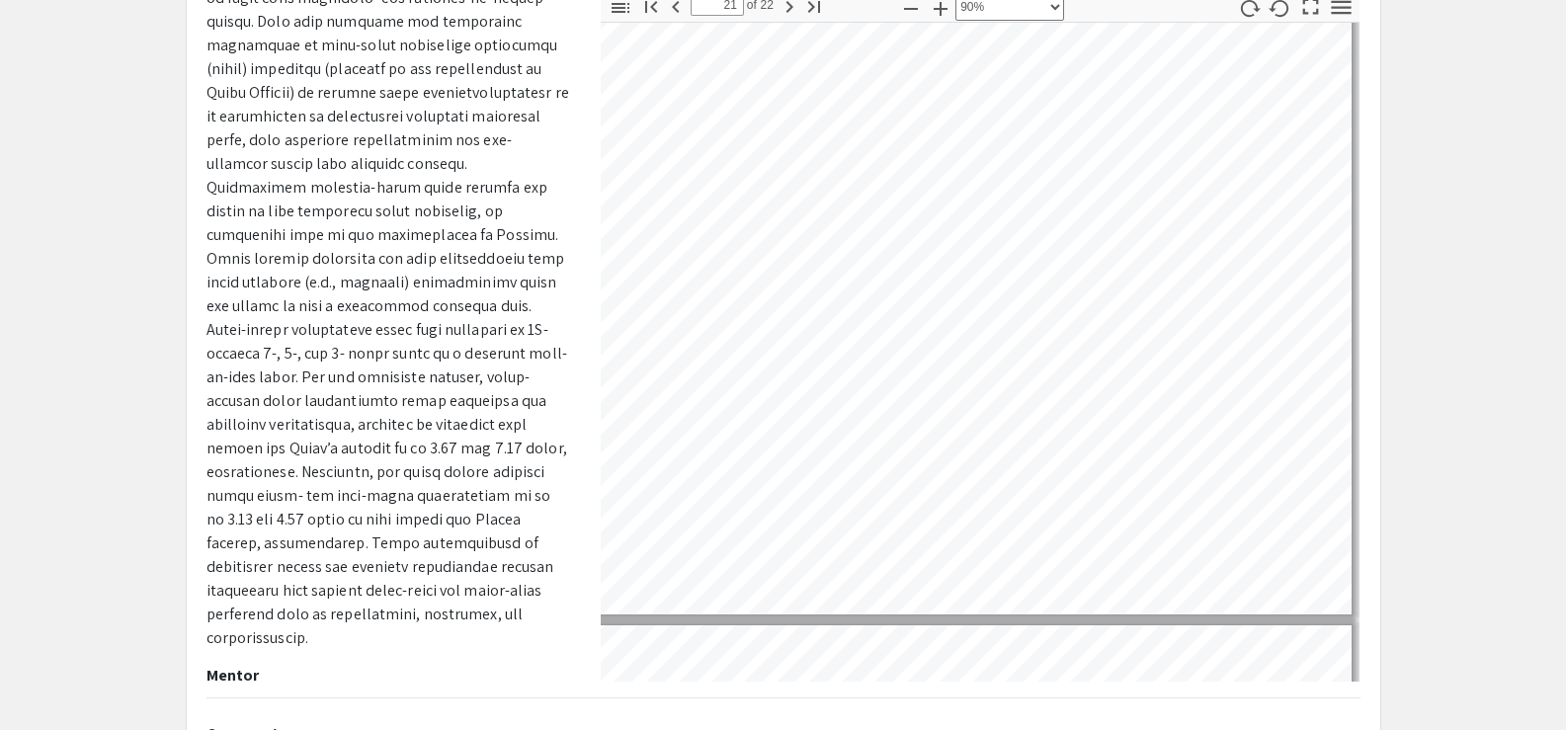
scroll to position [13075, 413]
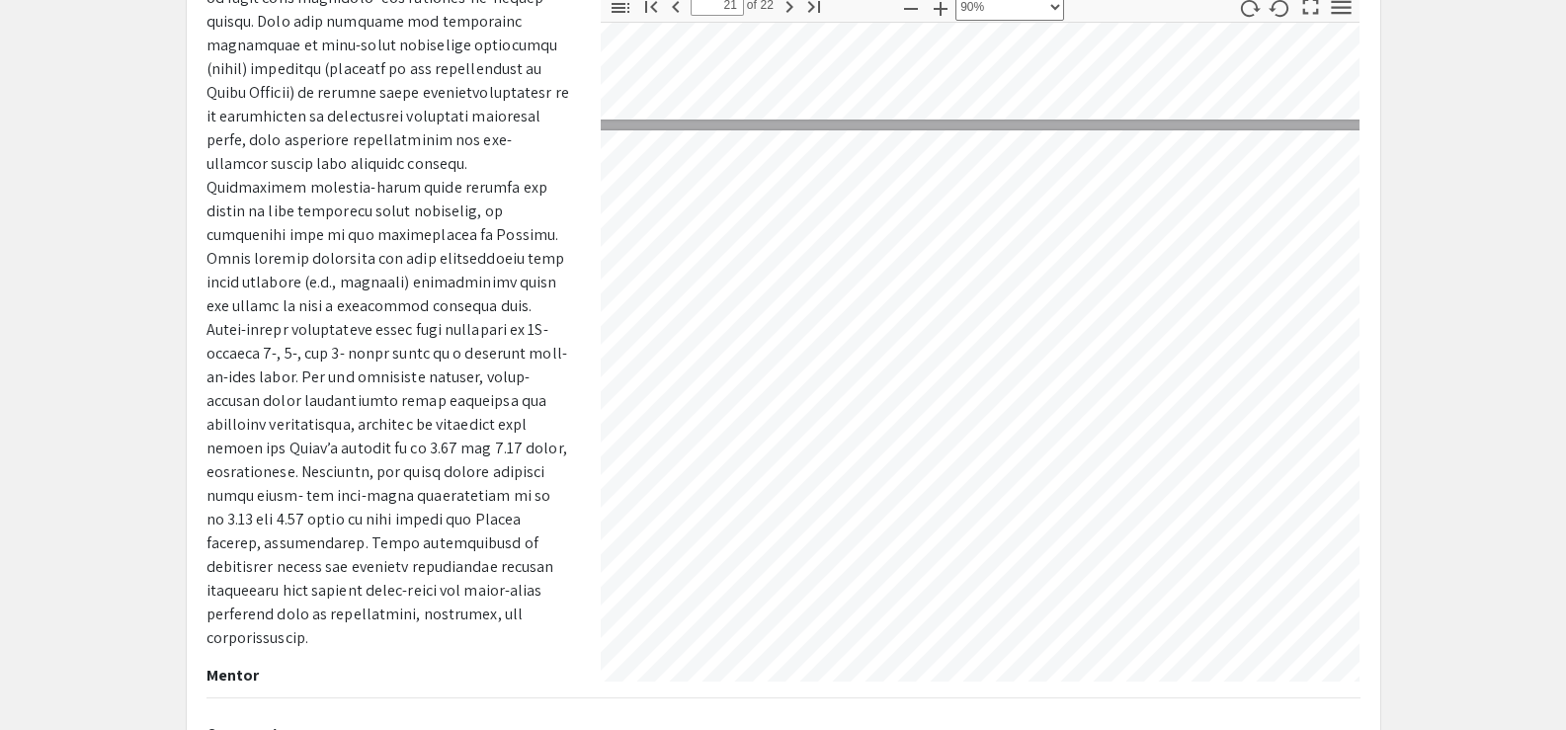
select select "custom"
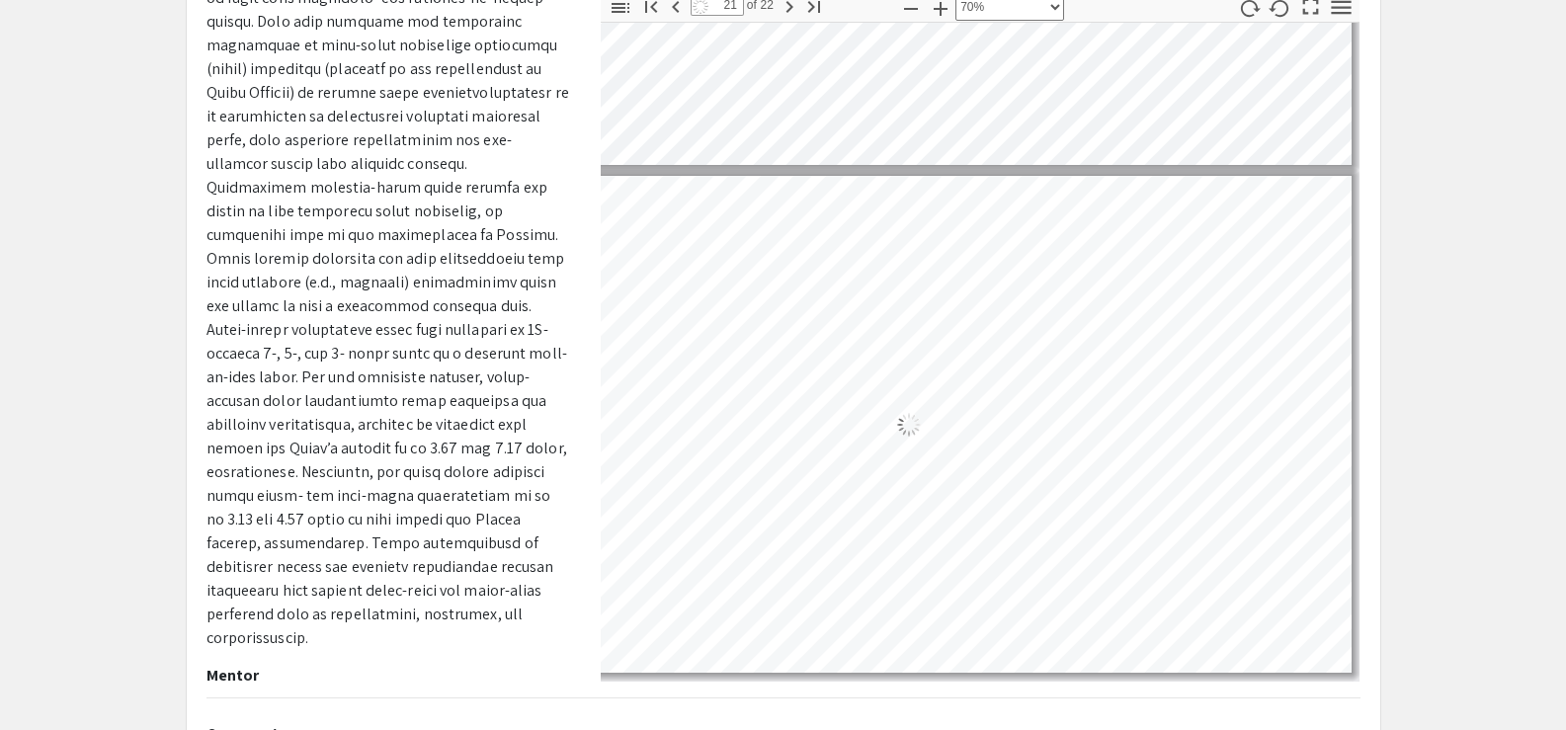
type input "20"
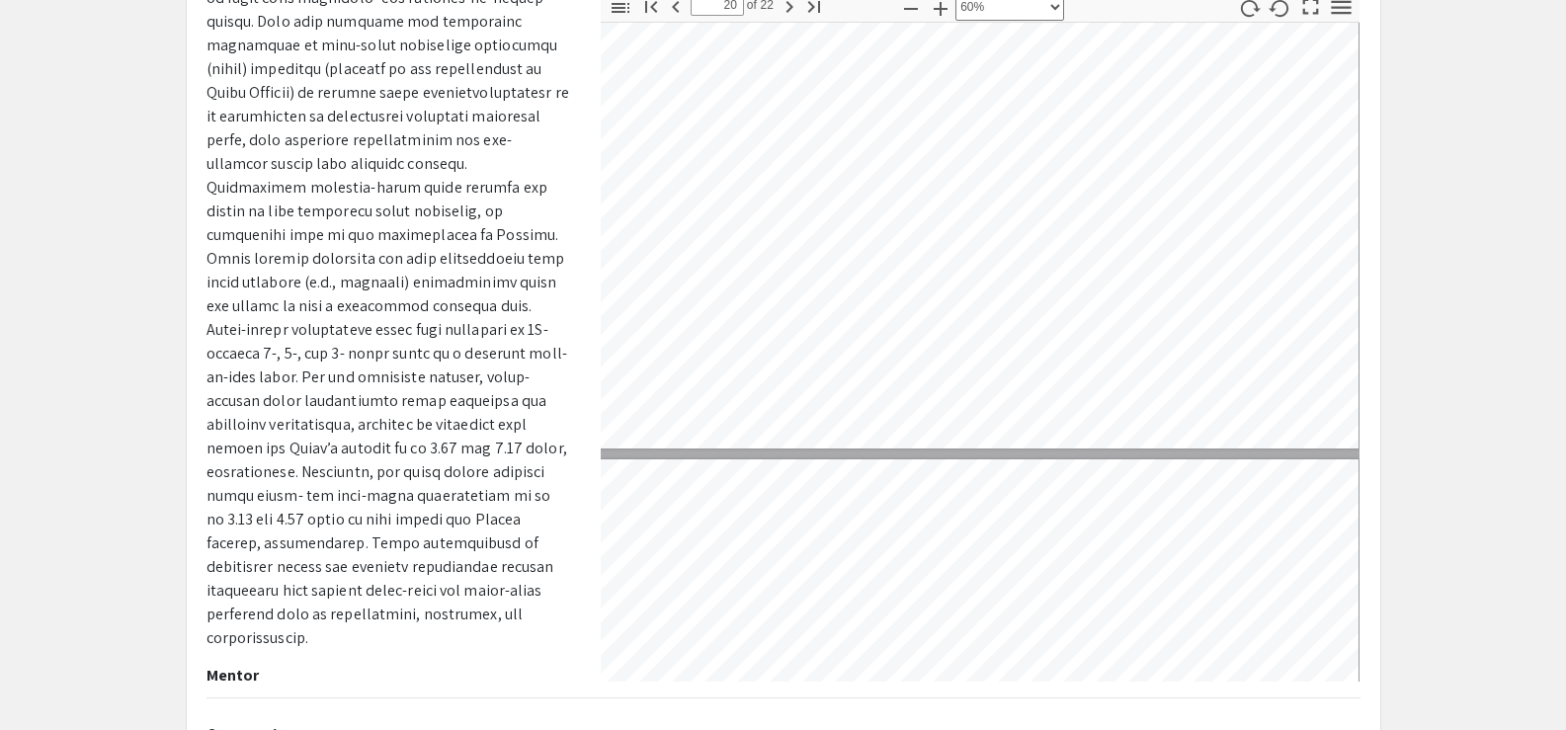
select select "0.5"
type input "19"
select select "custom"
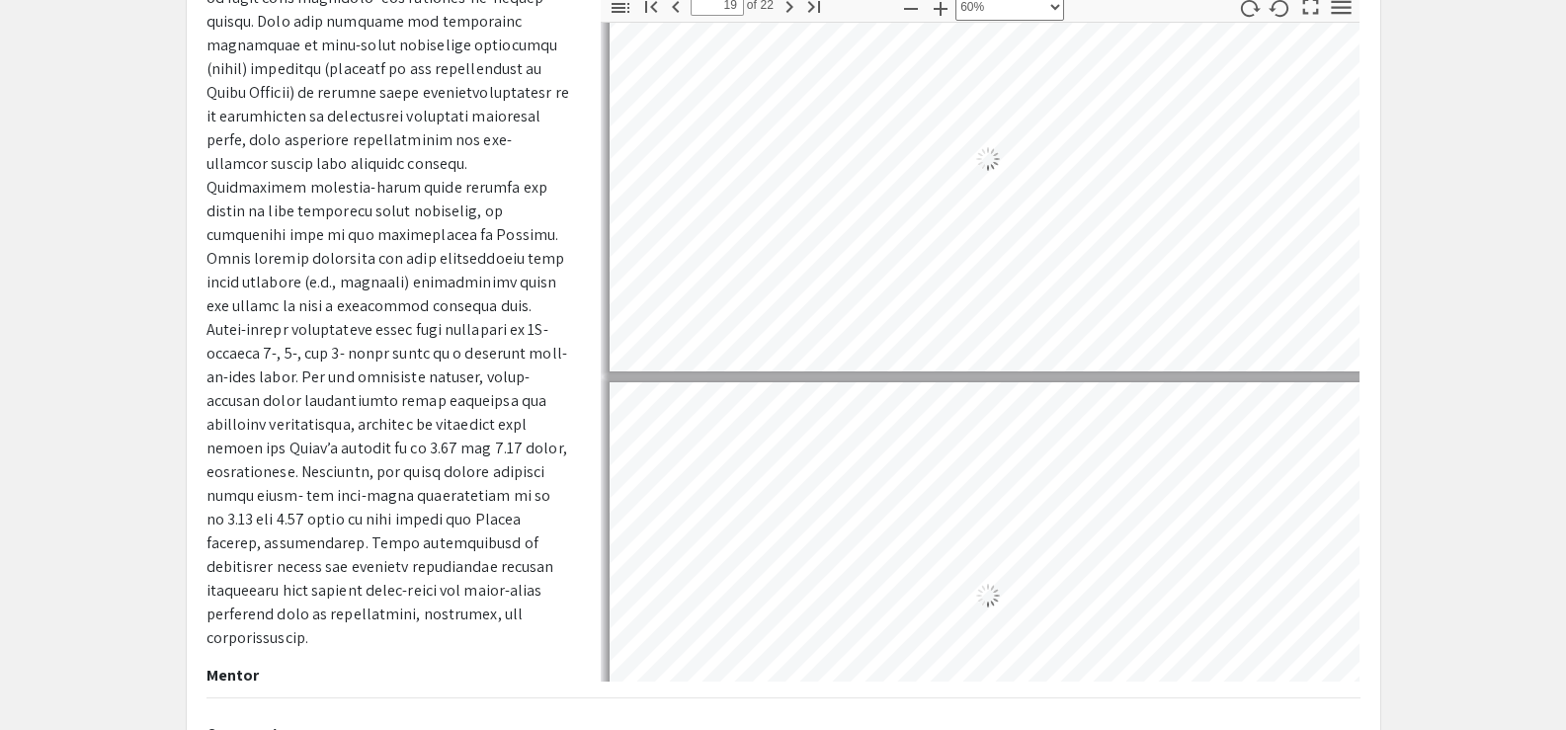
type input "18"
select select "custom"
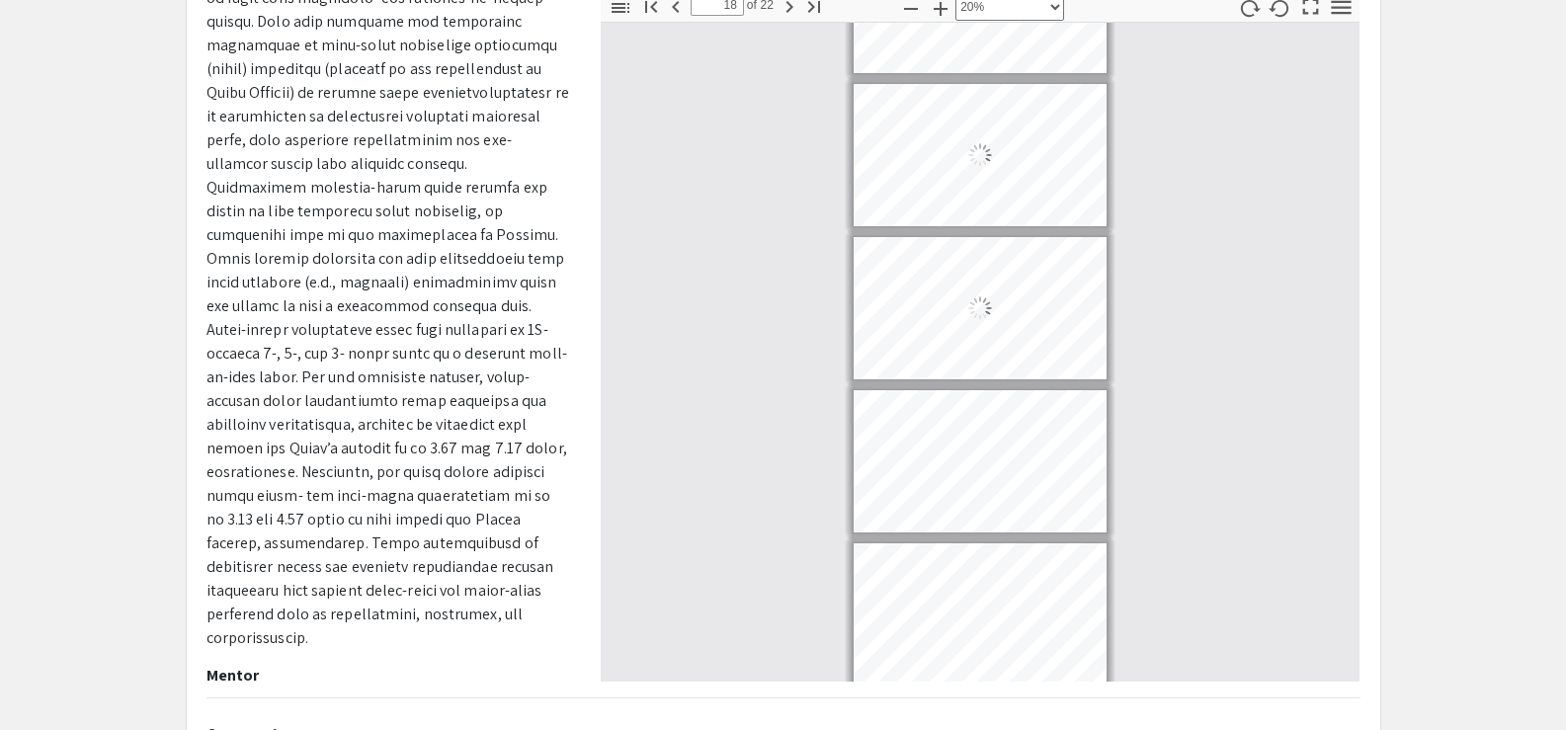
type input "15"
select select "custom"
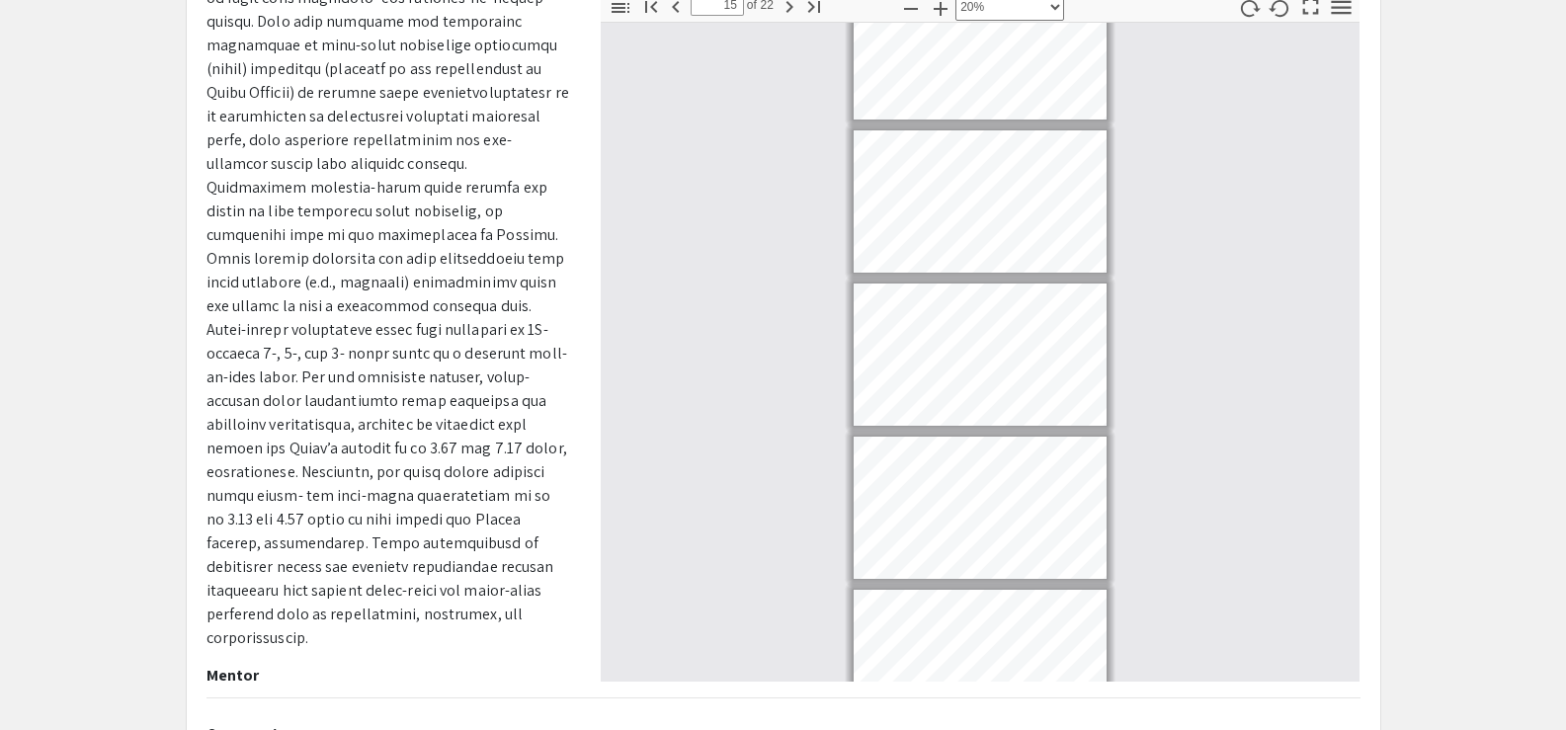
scroll to position [1890, 0]
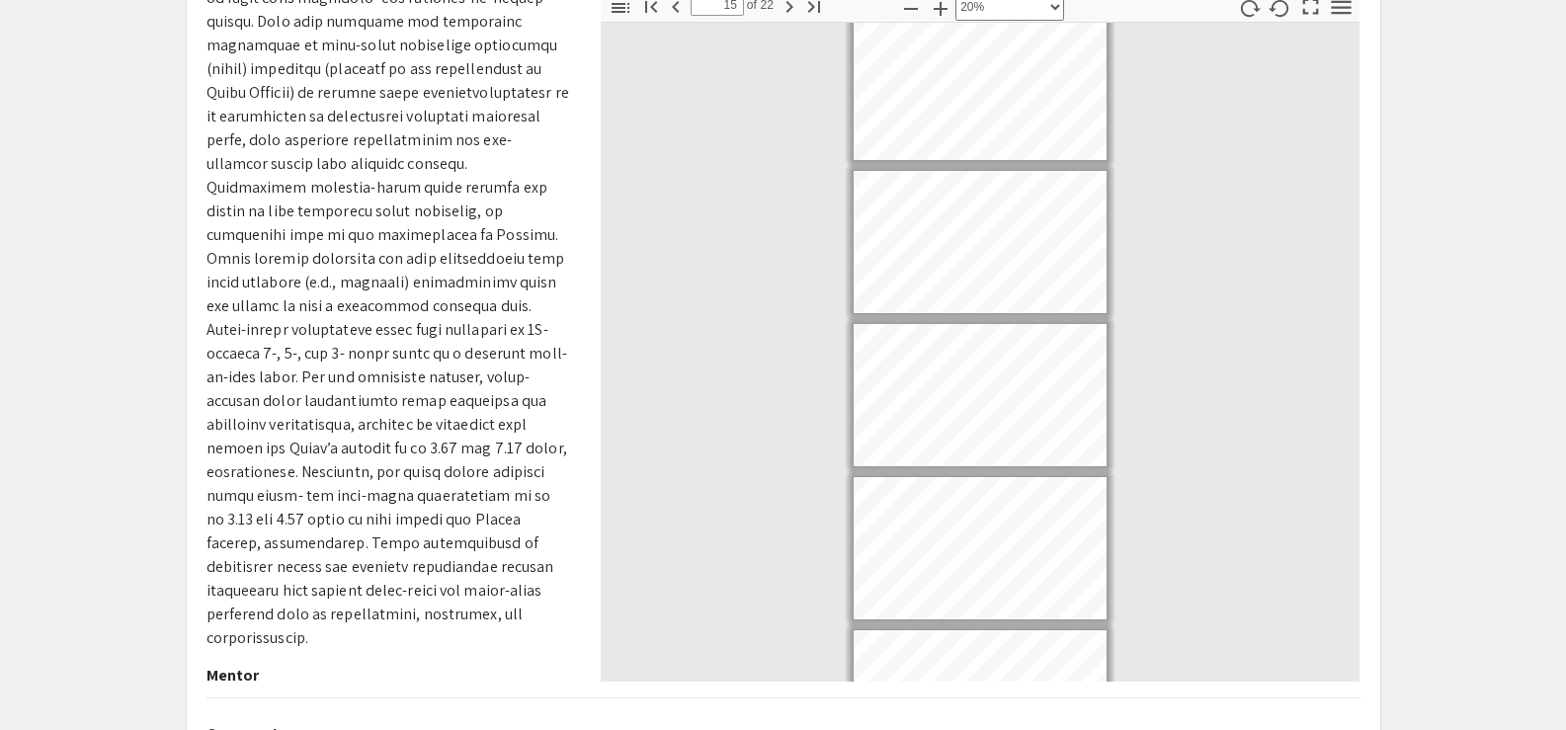
type input "16"
select select "custom"
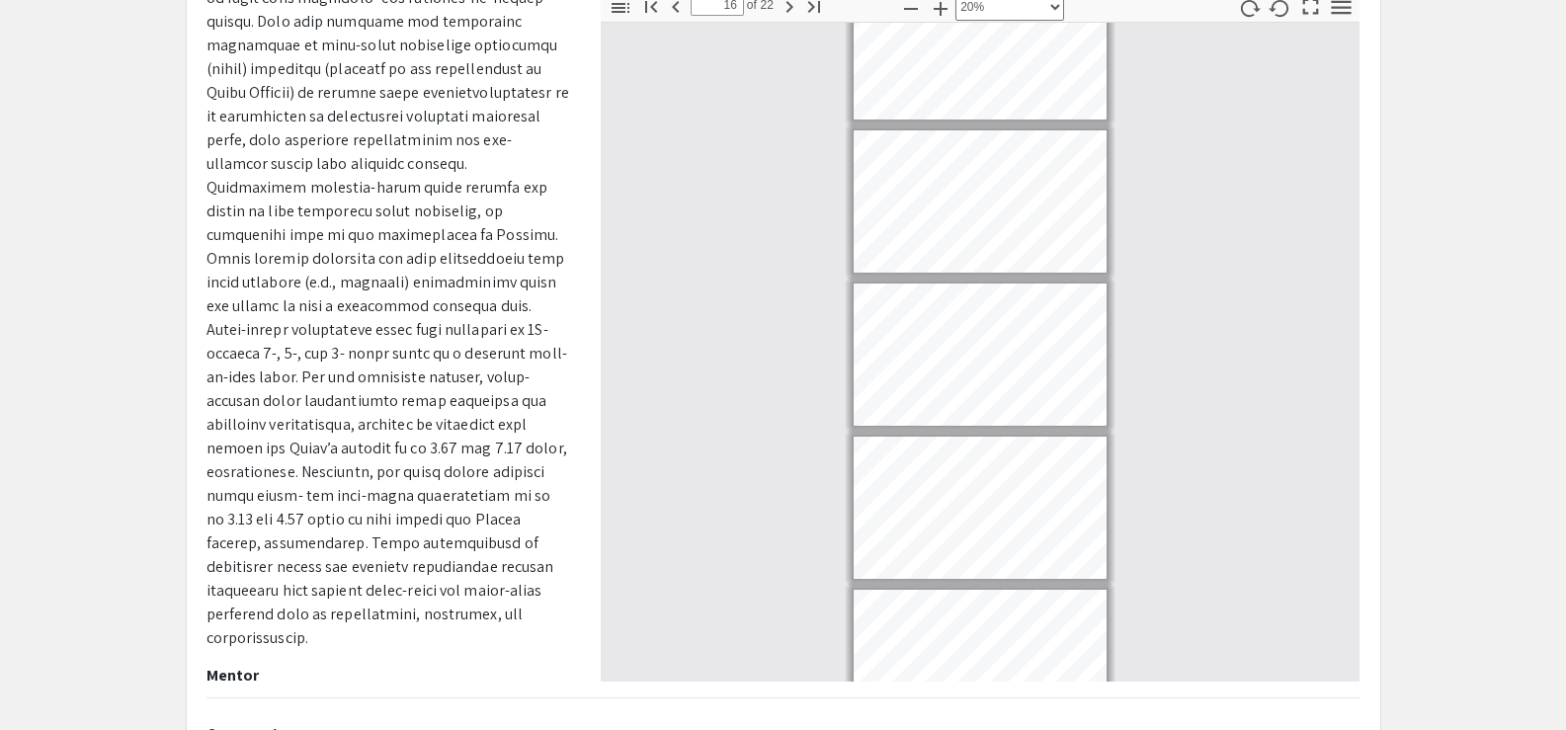
type input "13"
select select "custom"
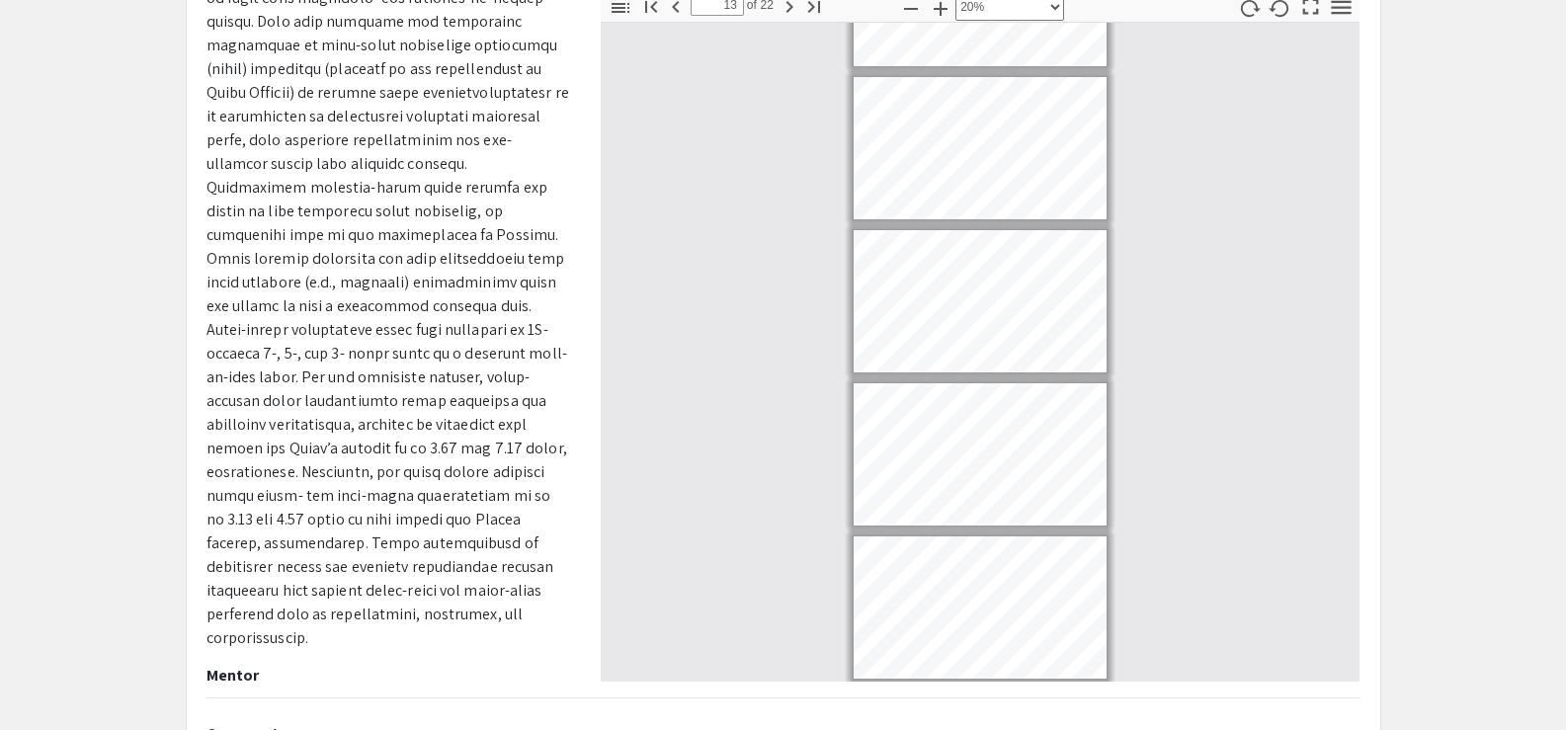
type input "10"
select select "custom"
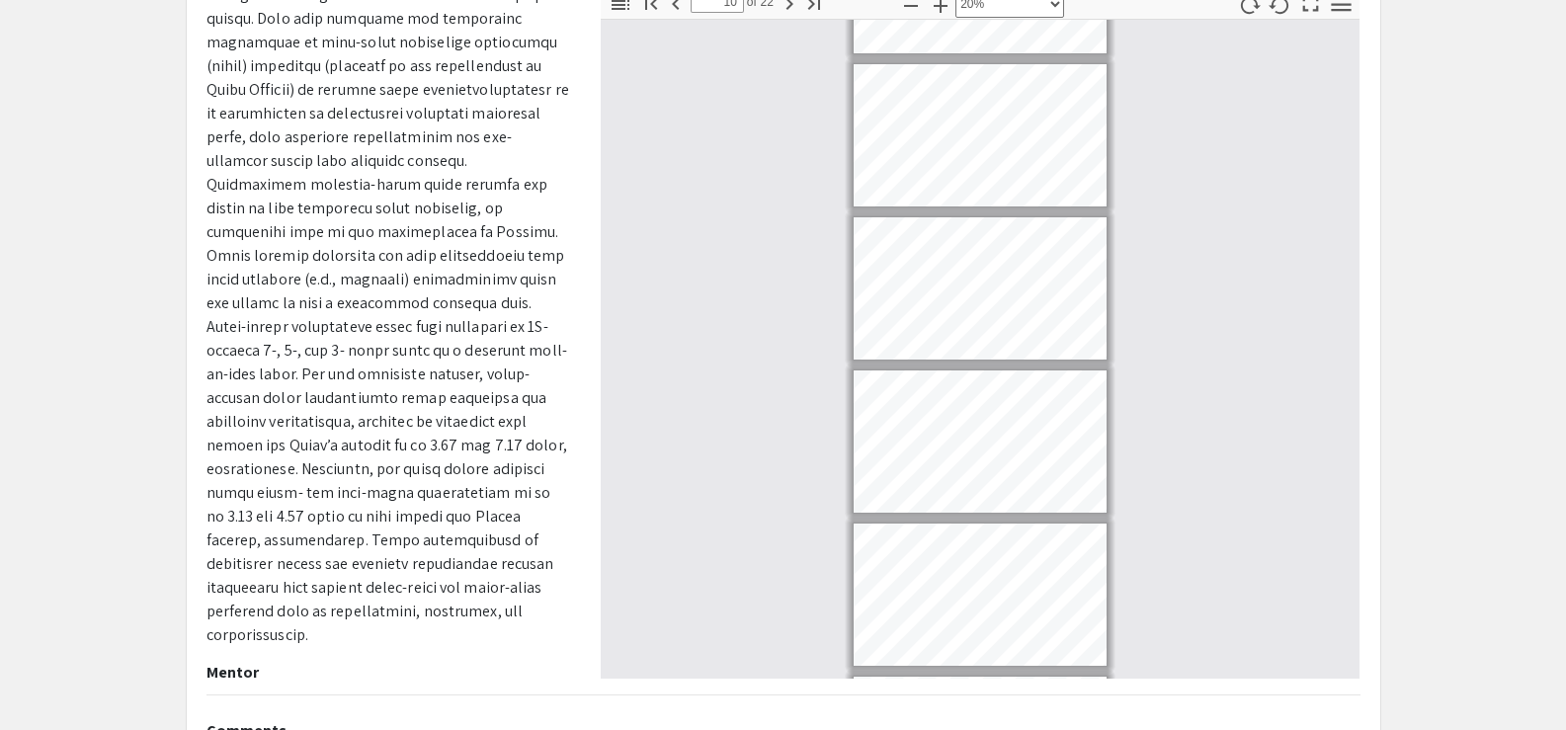
scroll to position [221, 0]
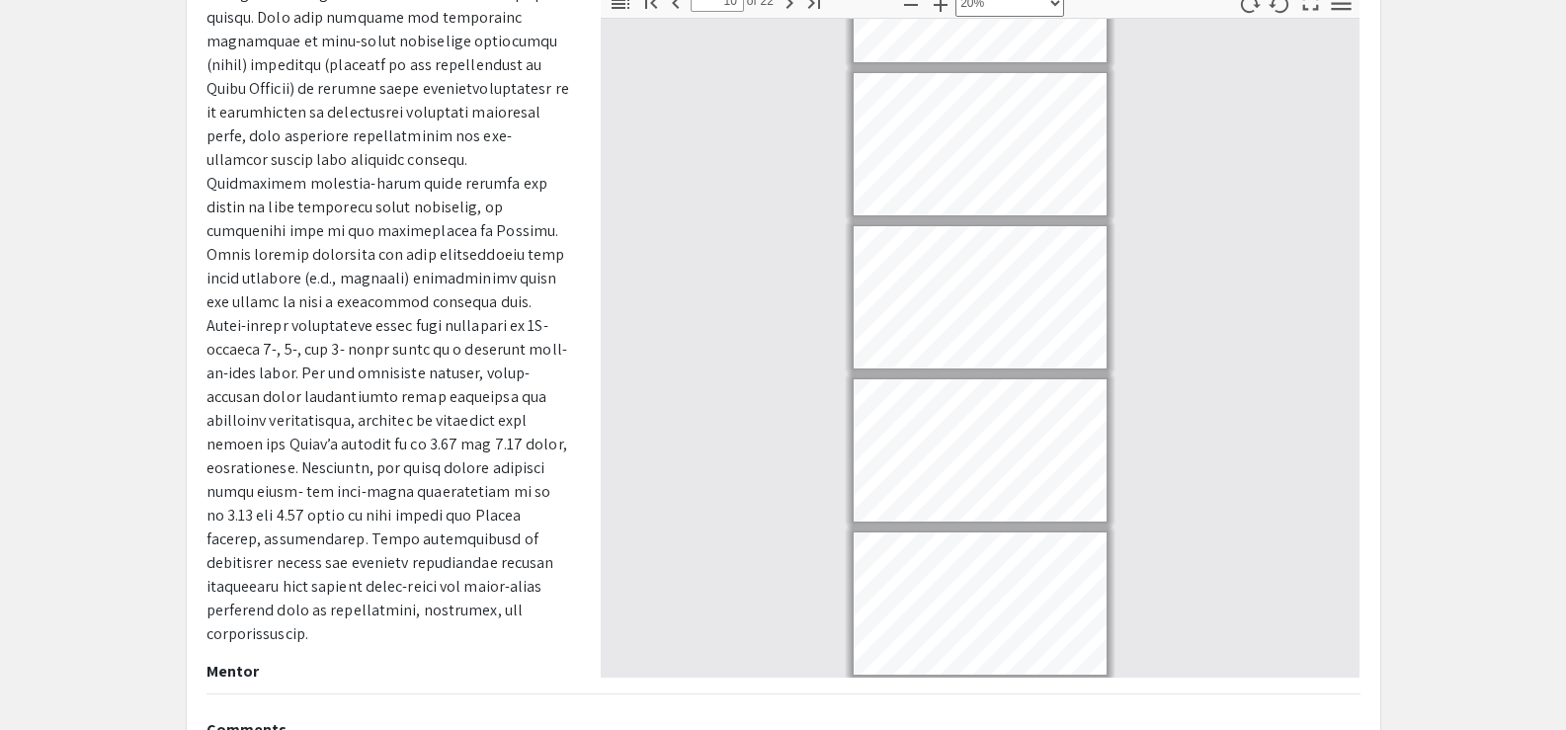
type input "7"
select select "custom"
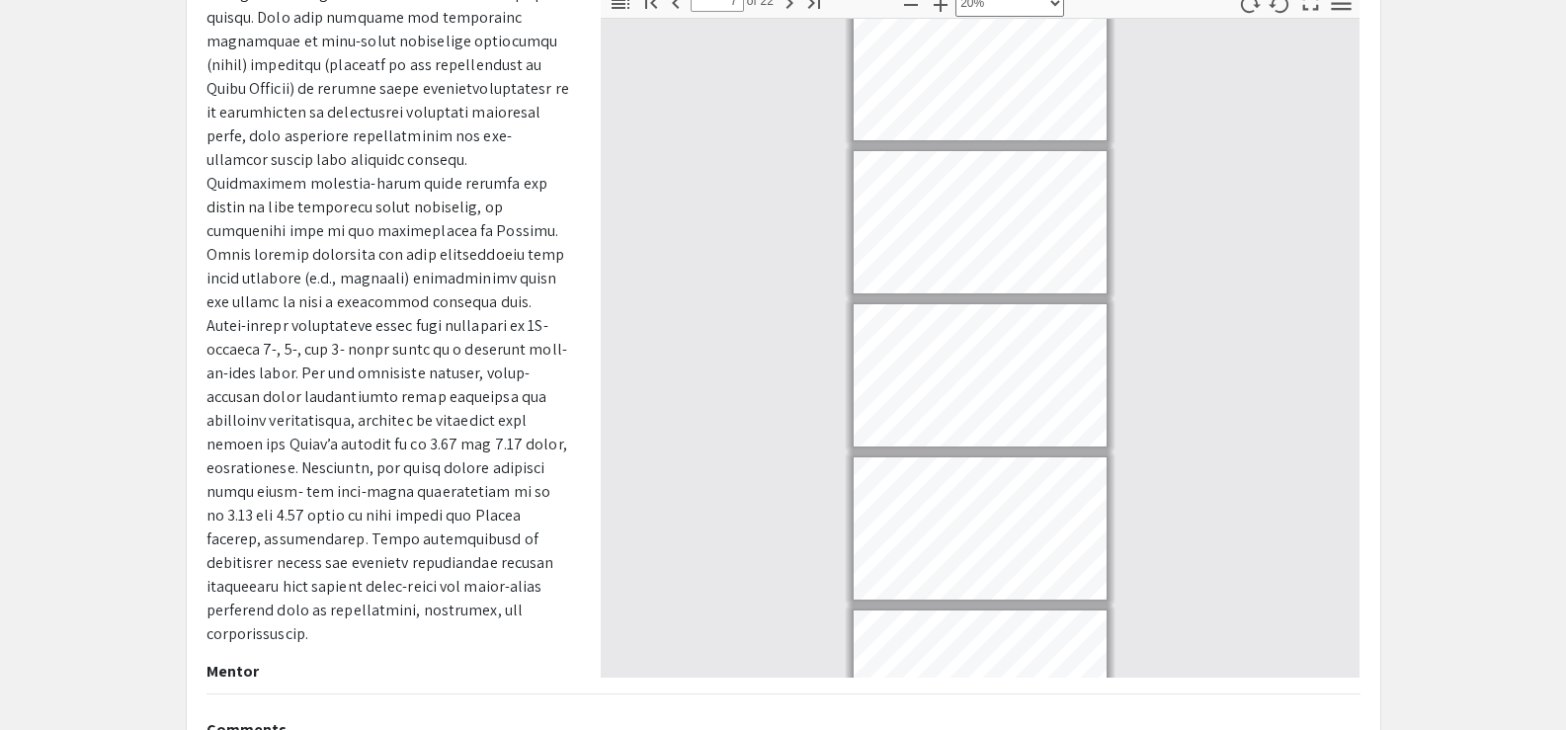
scroll to position [640, 0]
type input "4"
select select "custom"
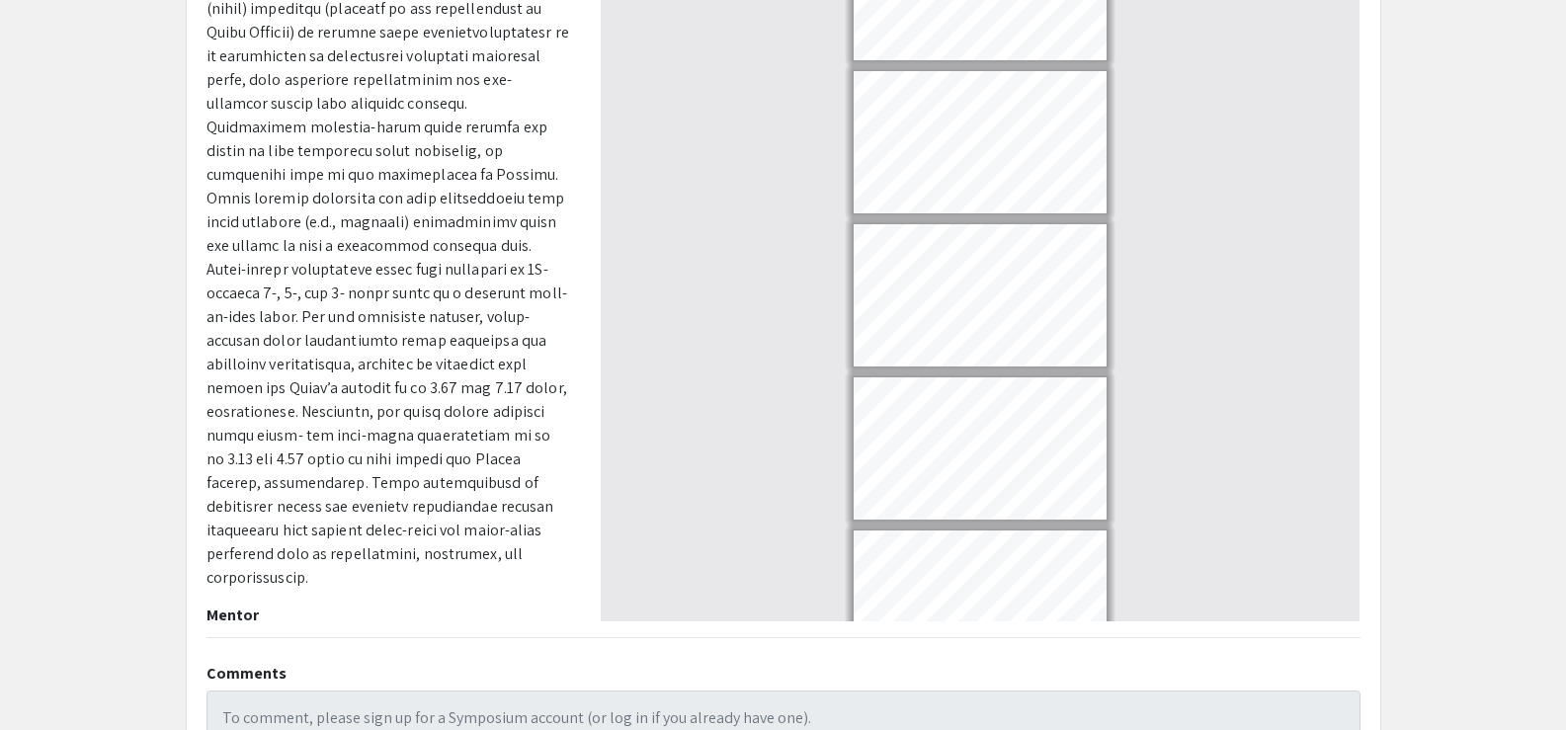
scroll to position [211, 0]
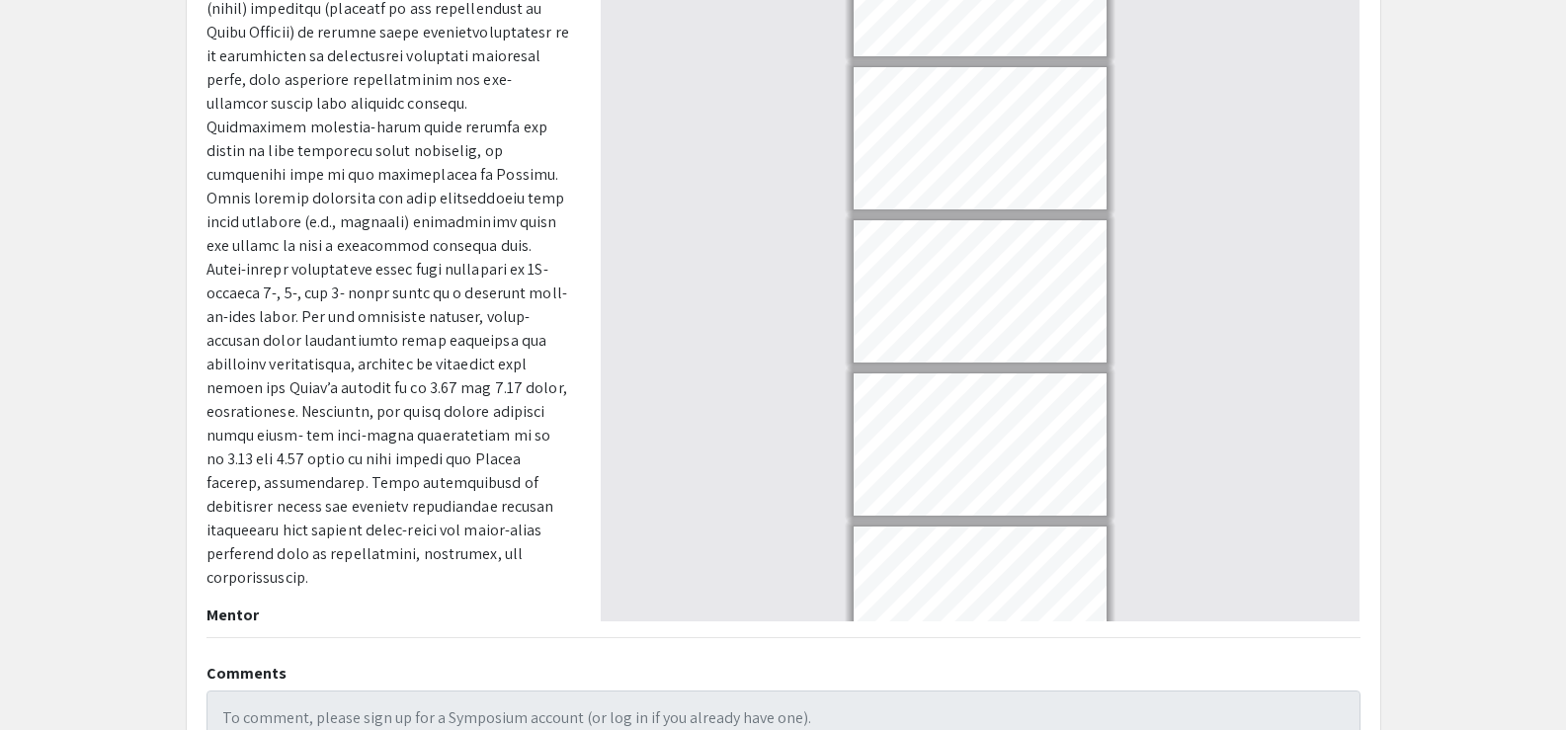
type input "2"
select select "custom"
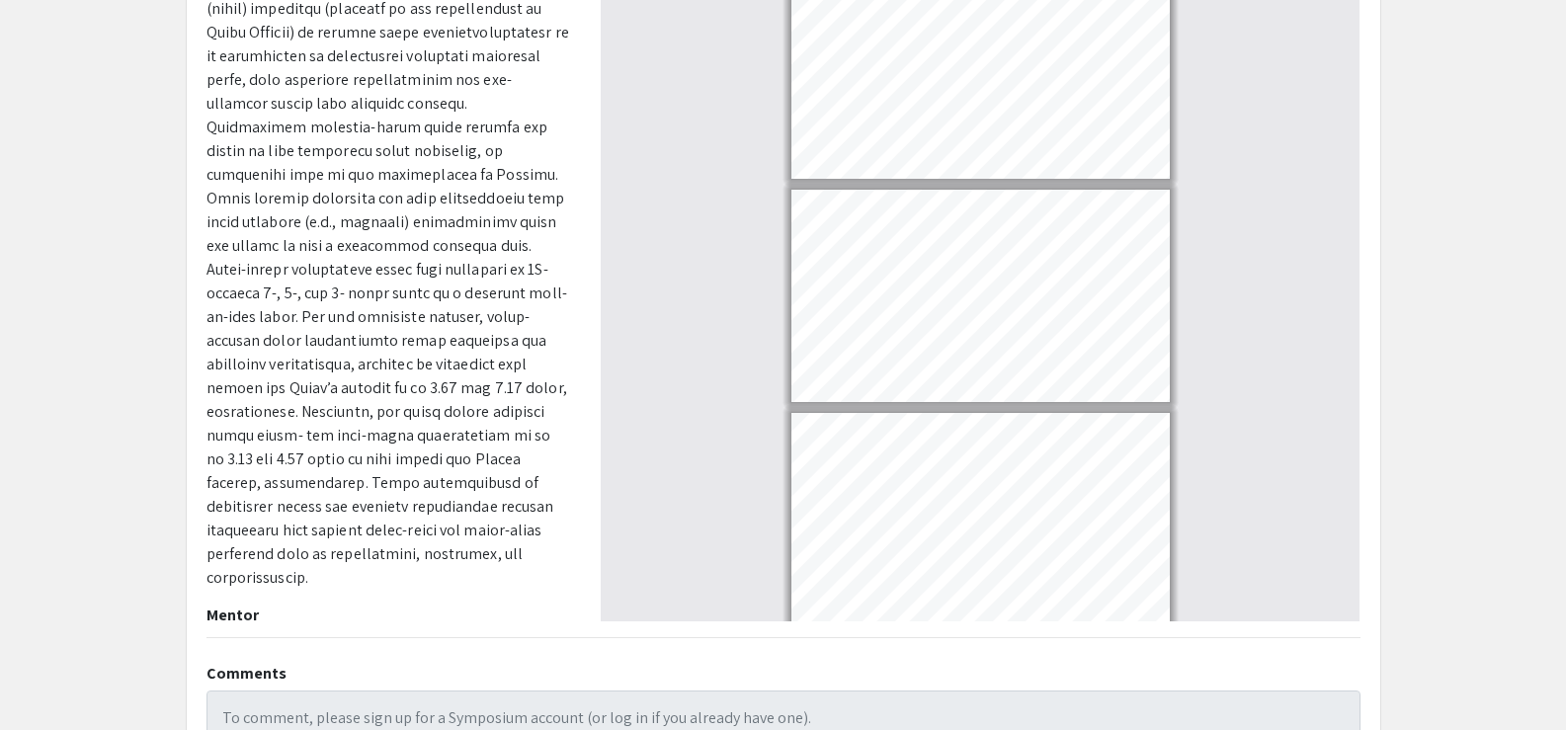
type input "3"
select select "custom"
type input "4"
select select "custom"
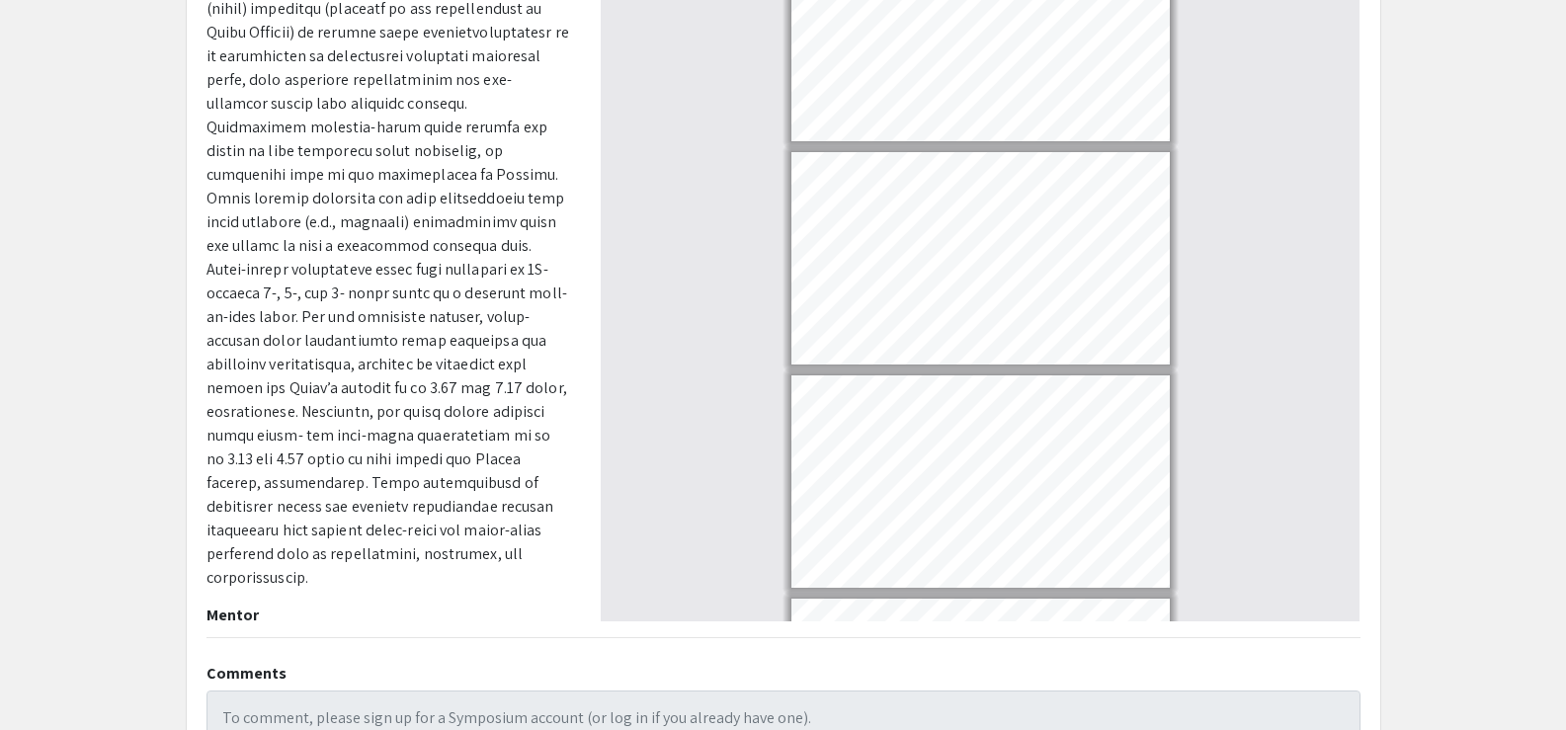
scroll to position [489, 0]
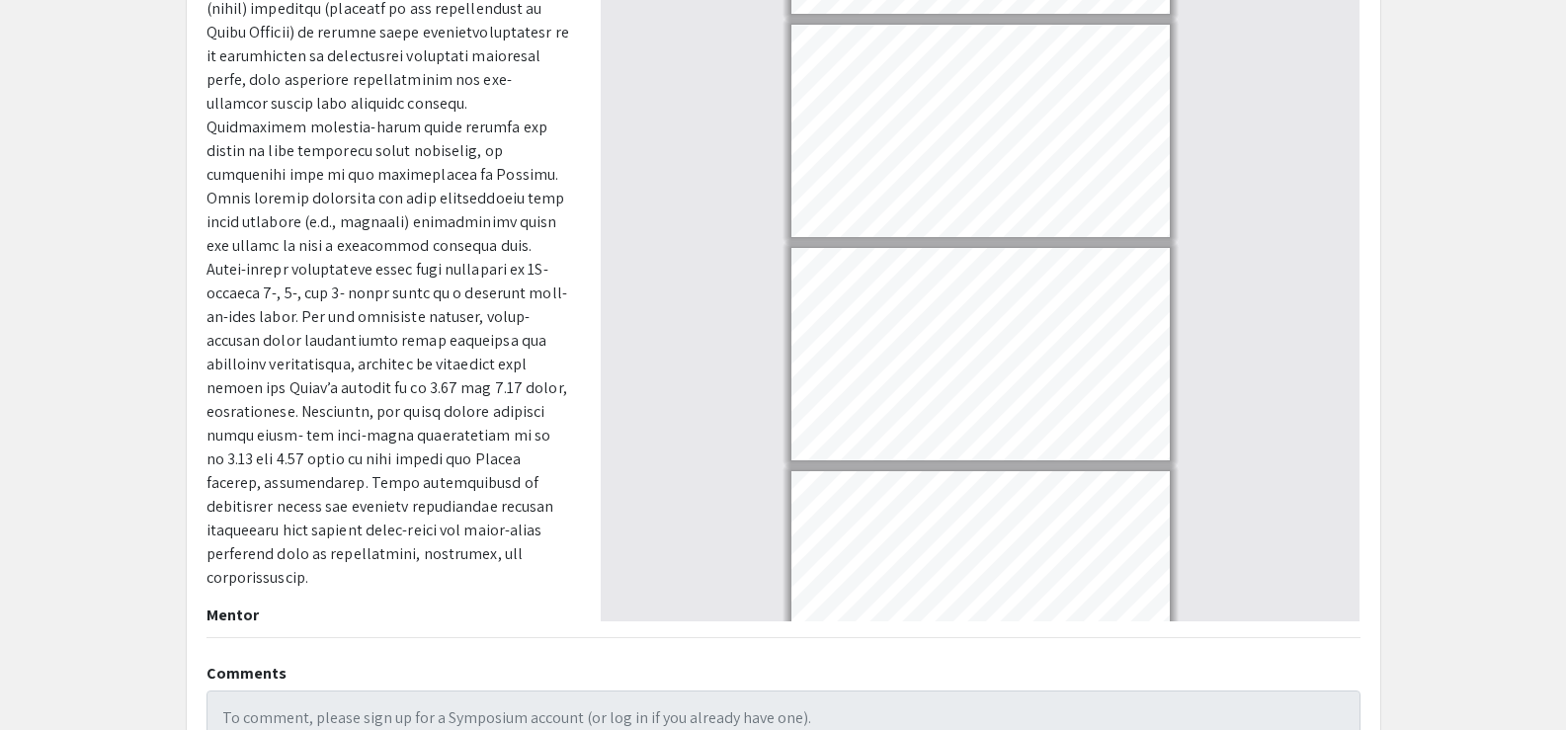
type input "5"
select select "custom"
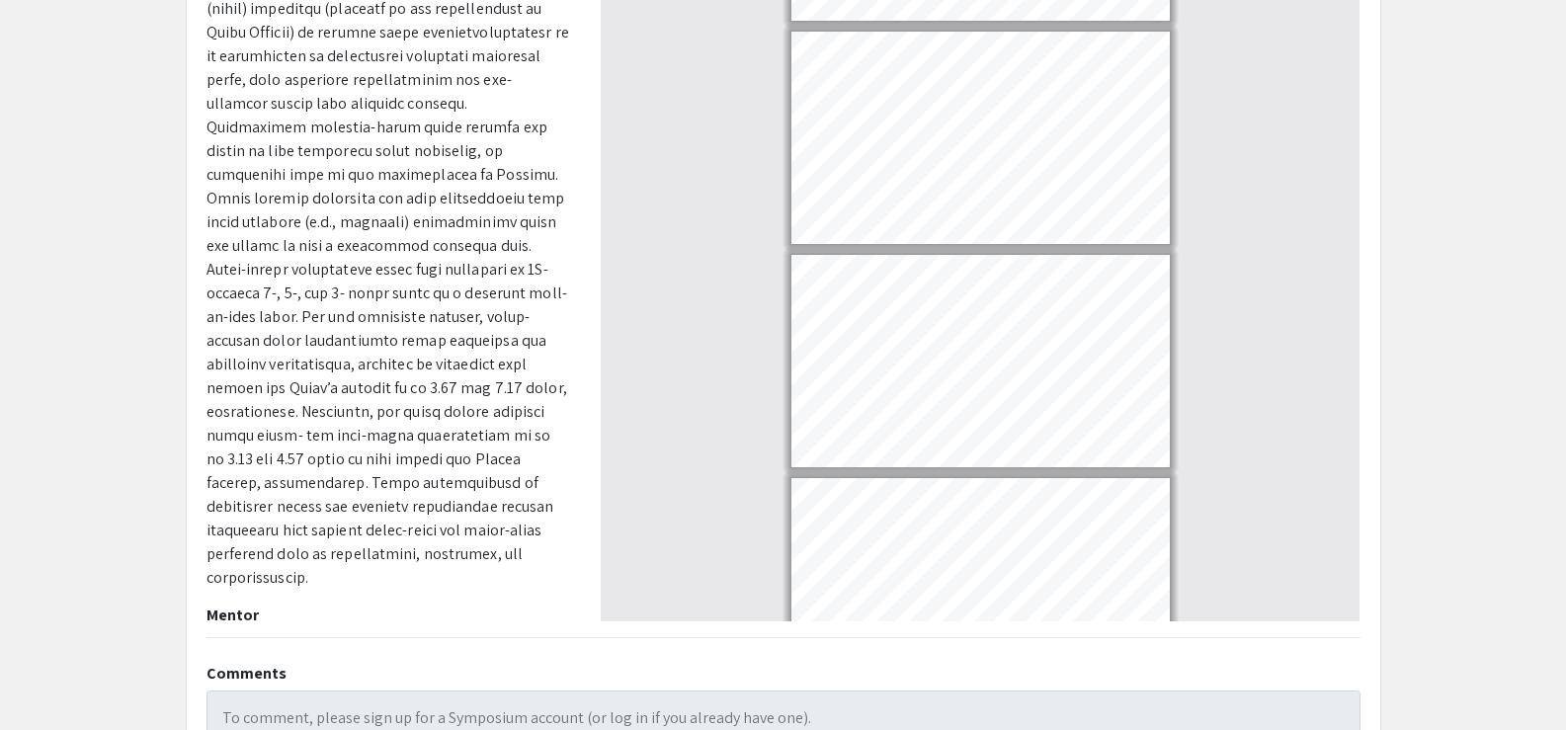
type input "6"
select select "custom"
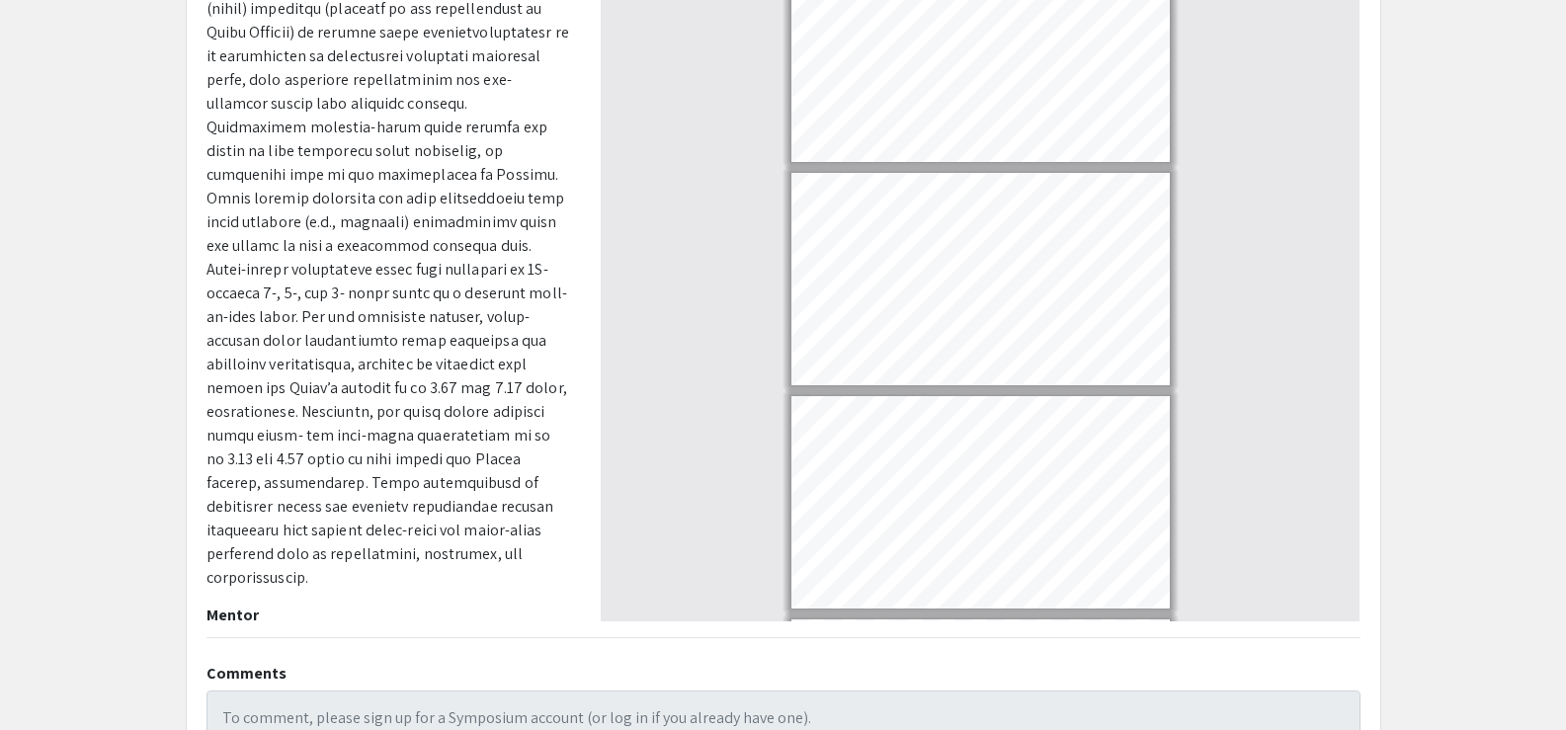
type input "7"
select select "custom"
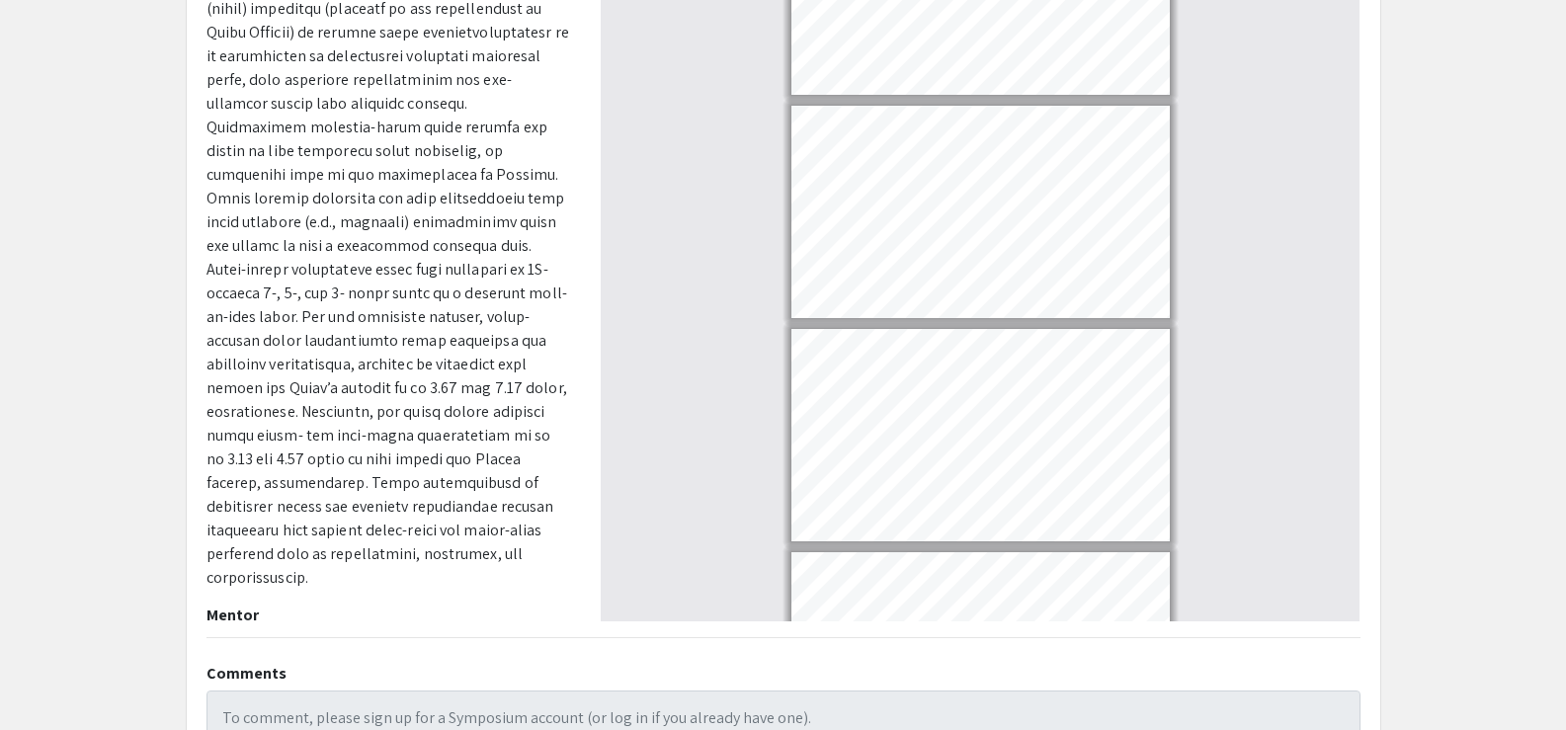
scroll to position [1208, 0]
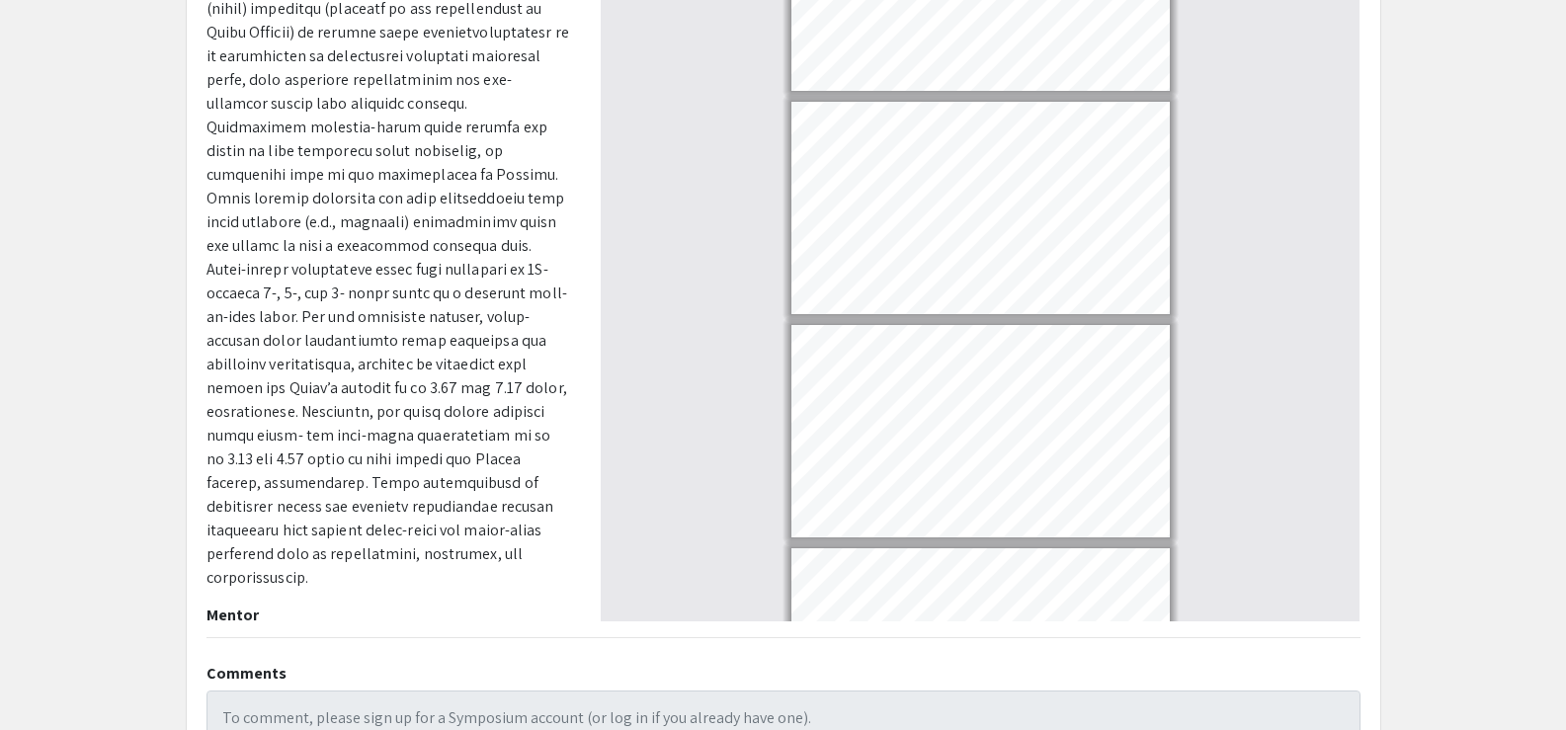
type input "8"
select select "custom"
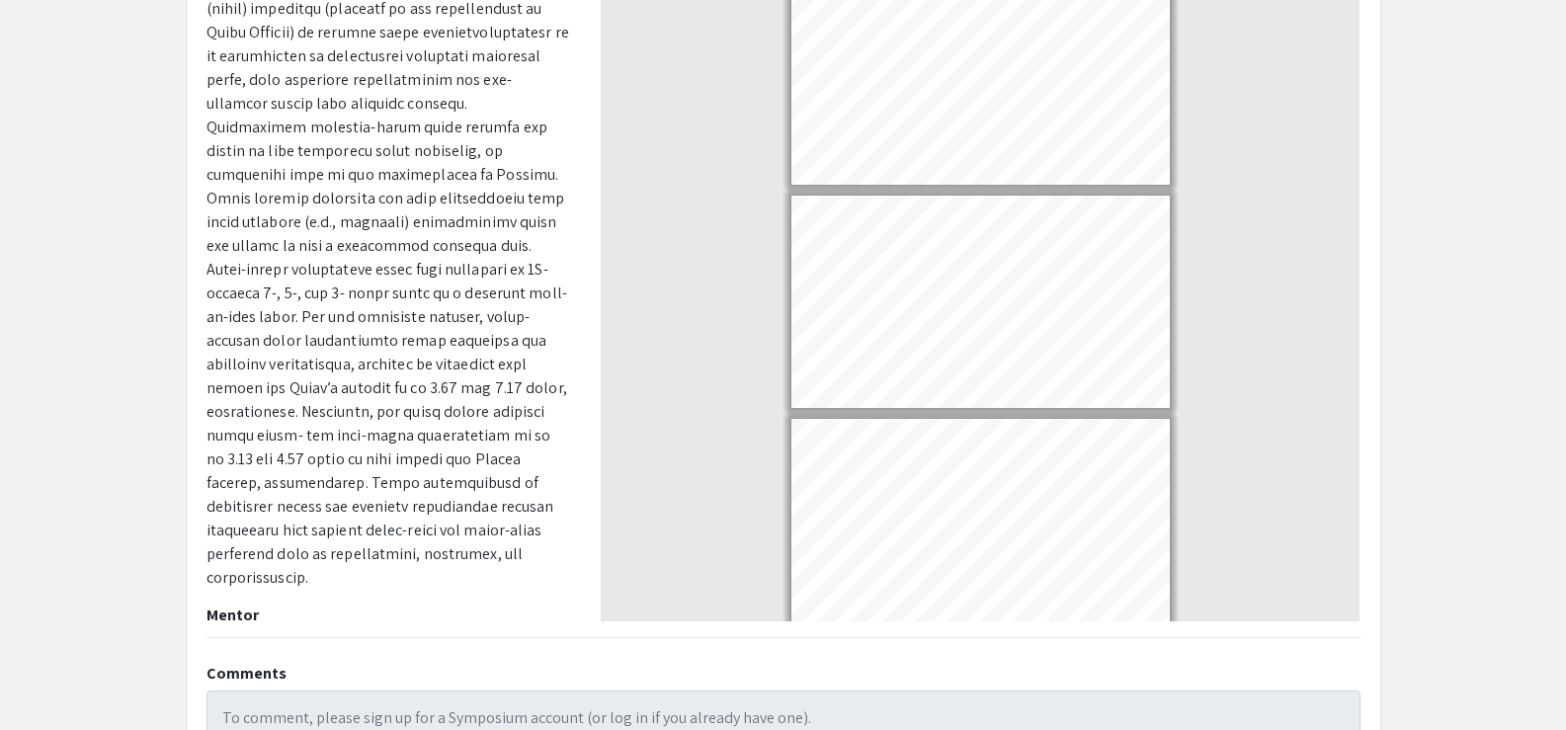
type input "9"
select select "custom"
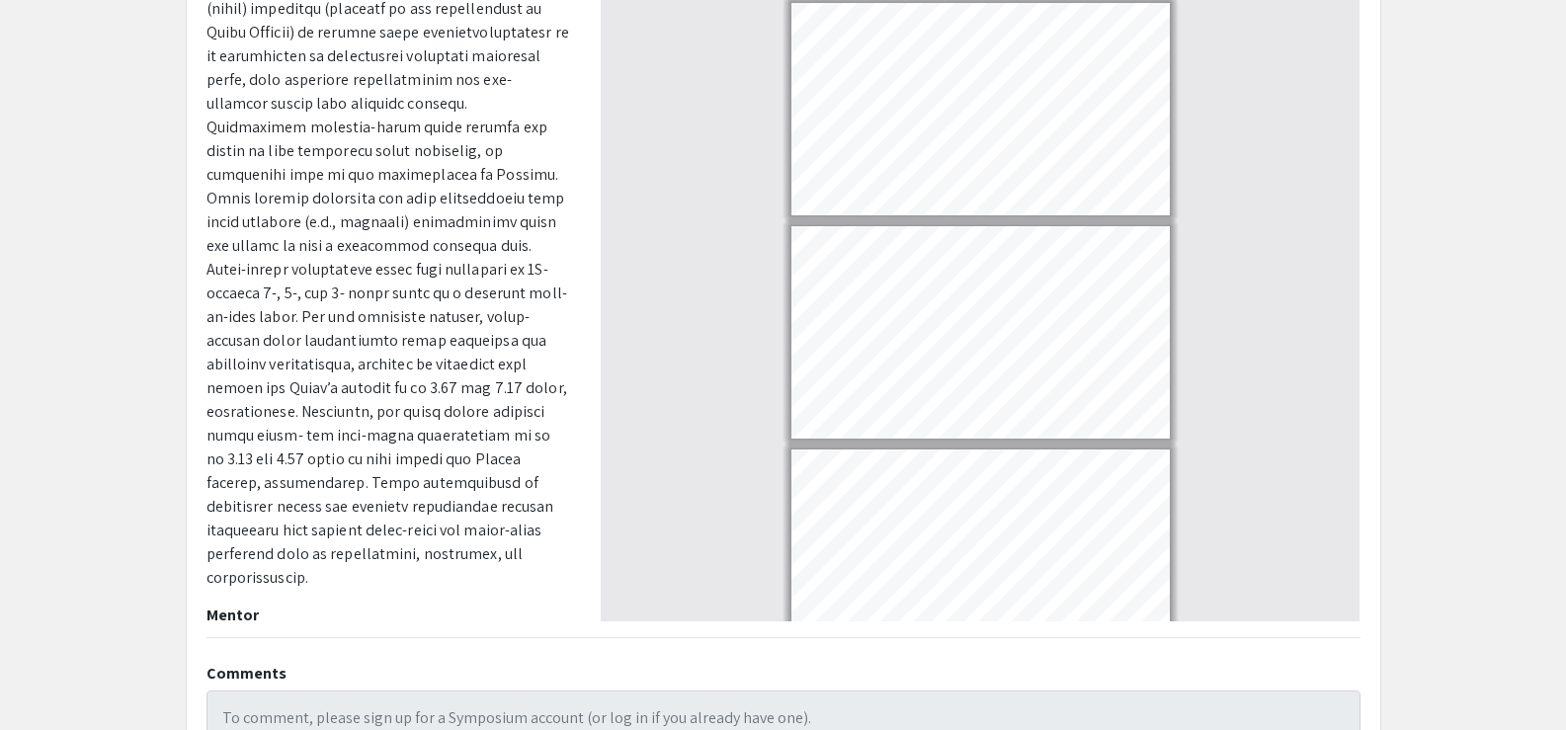
scroll to position [1759, 0]
type input "10"
select select "custom"
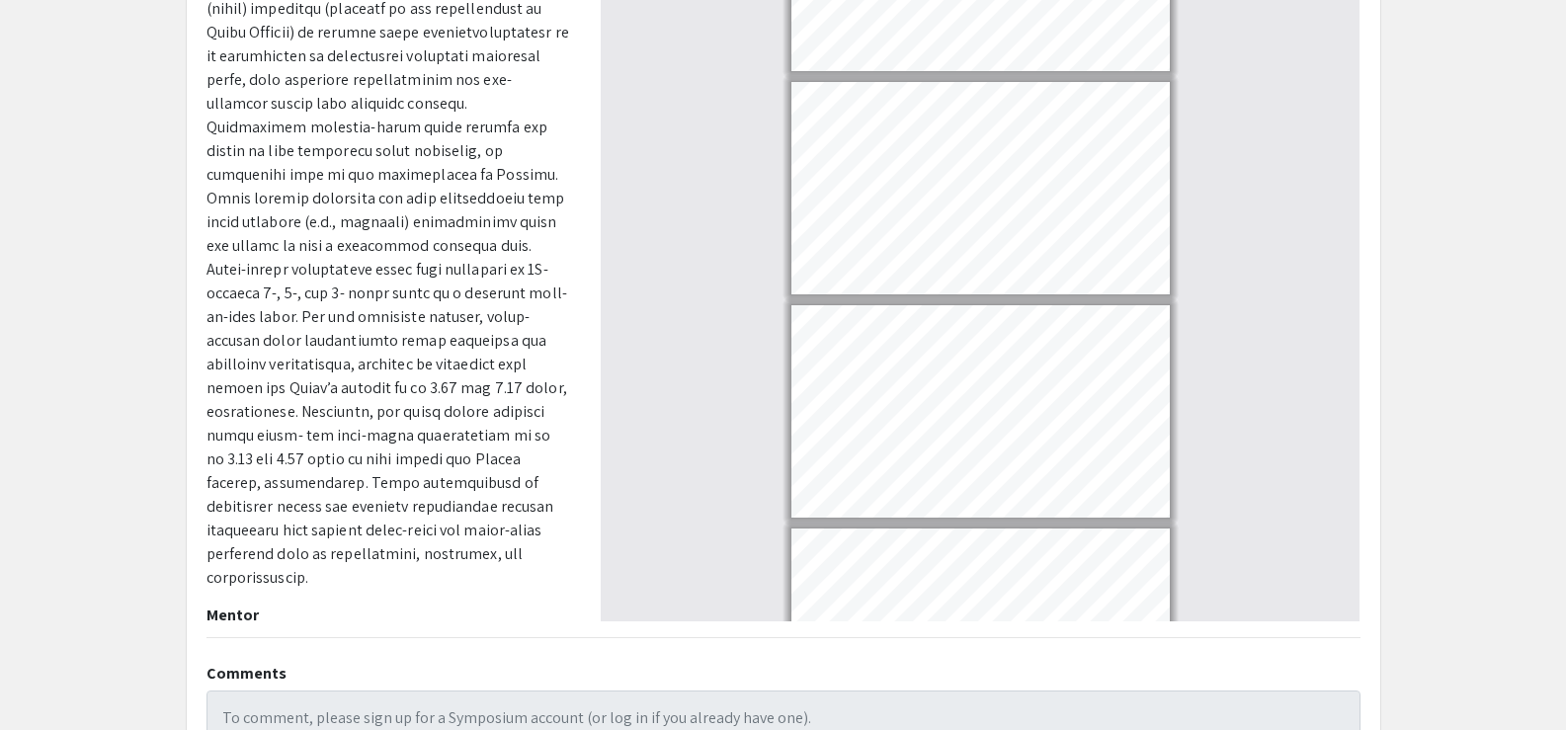
scroll to position [1905, 0]
